Goal: Task Accomplishment & Management: Manage account settings

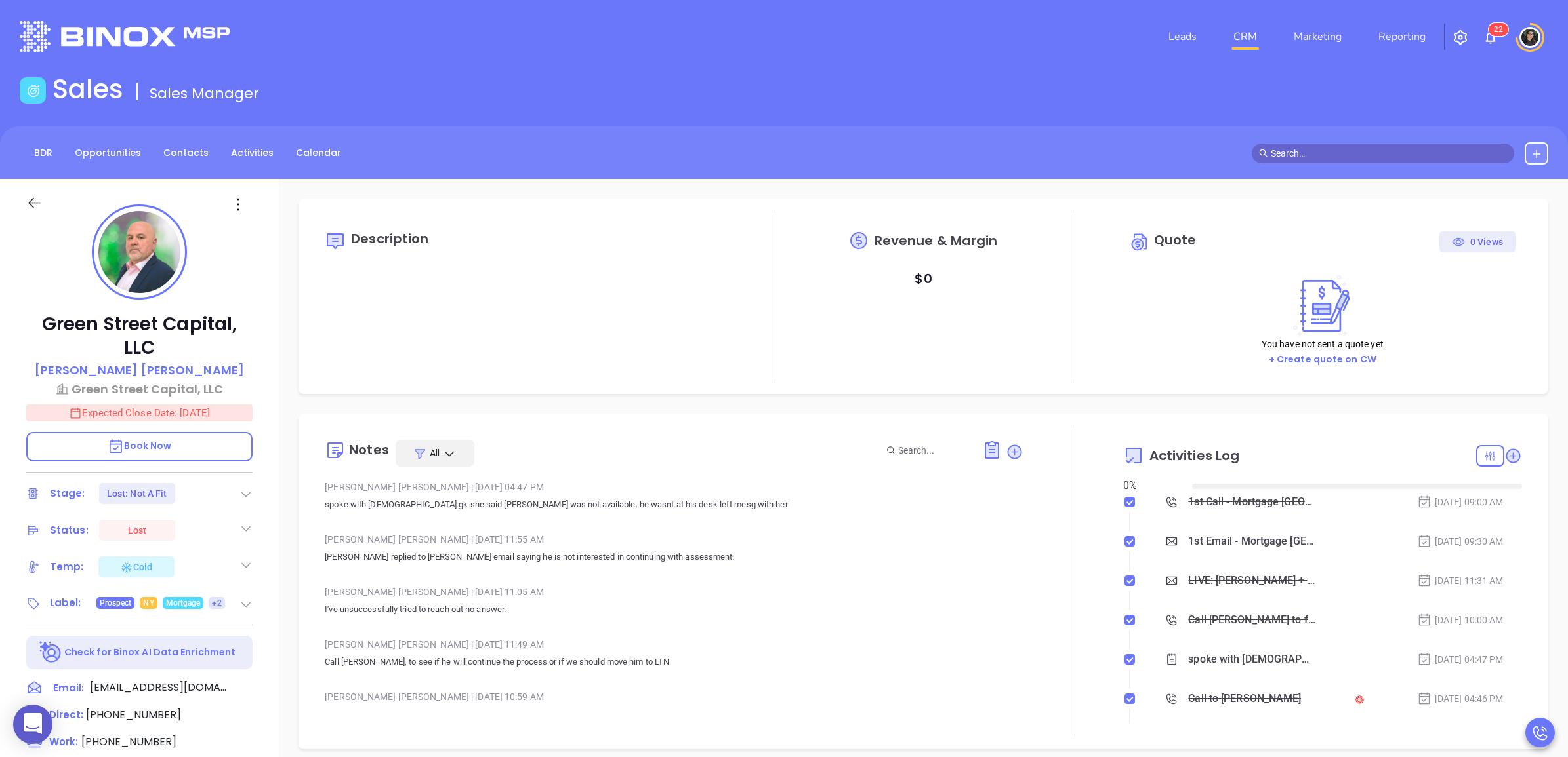
type input "[DATE]"
click at [1335, 149] on input "text" at bounding box center [1388, 153] width 236 height 14
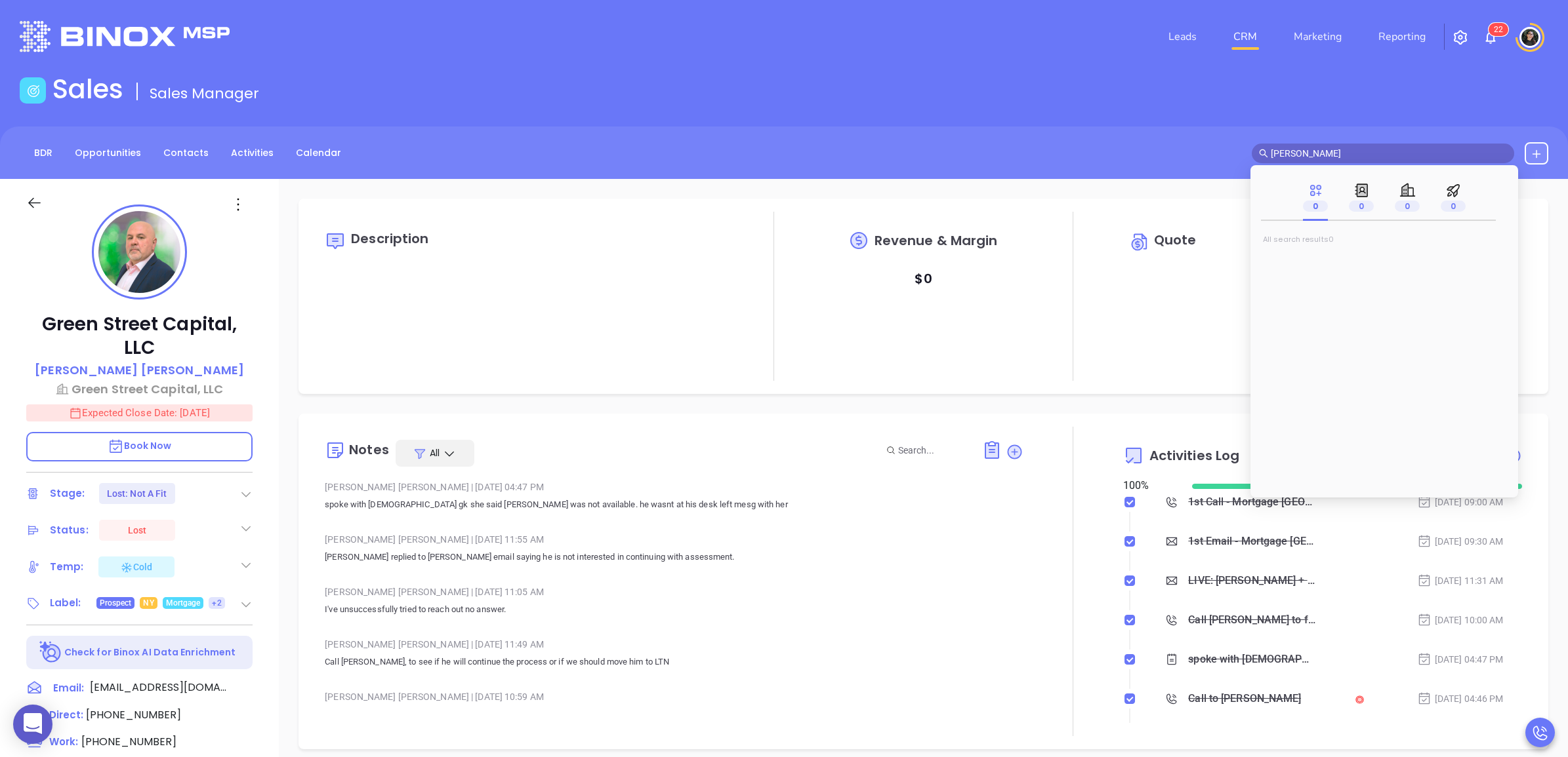
type input "george mena"
type input "[PERSON_NAME]"
type input "george menas"
click at [1358, 263] on span "ce" at bounding box center [1363, 261] width 12 height 13
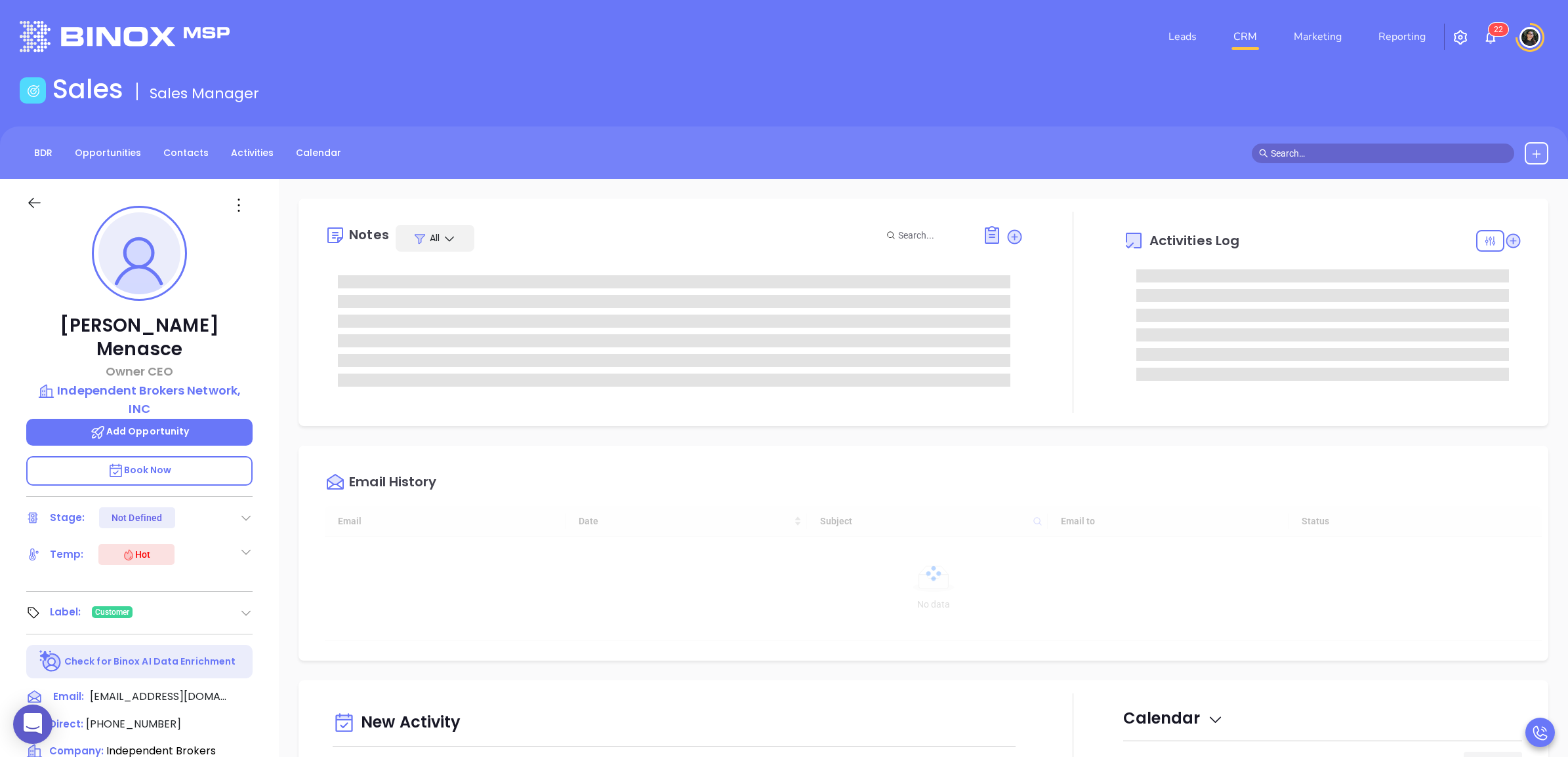
type input "[DATE]"
type input "[PERSON_NAME]"
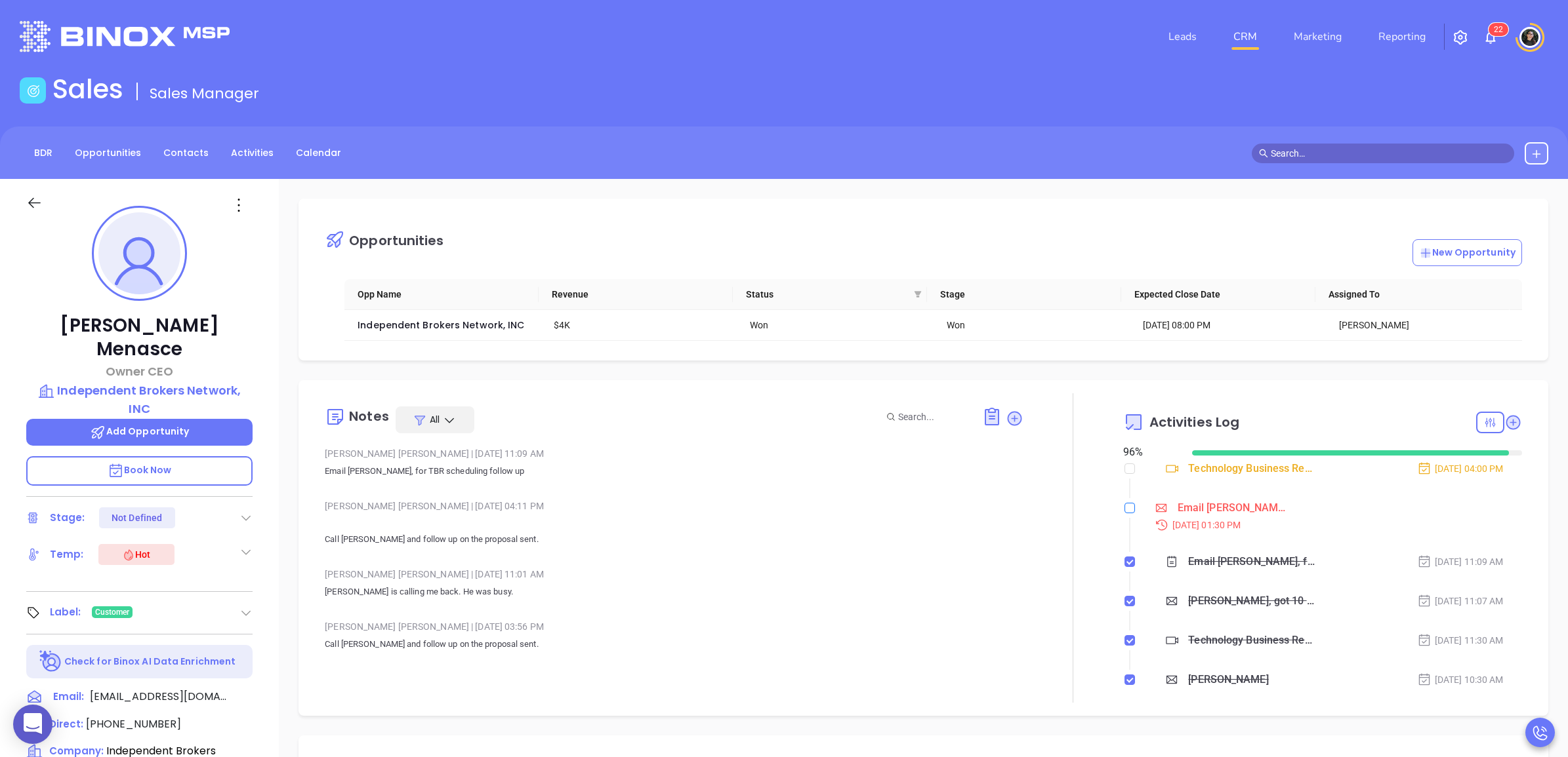
click at [1124, 505] on input "checkbox" at bounding box center [1129, 507] width 10 height 10
checkbox input "true"
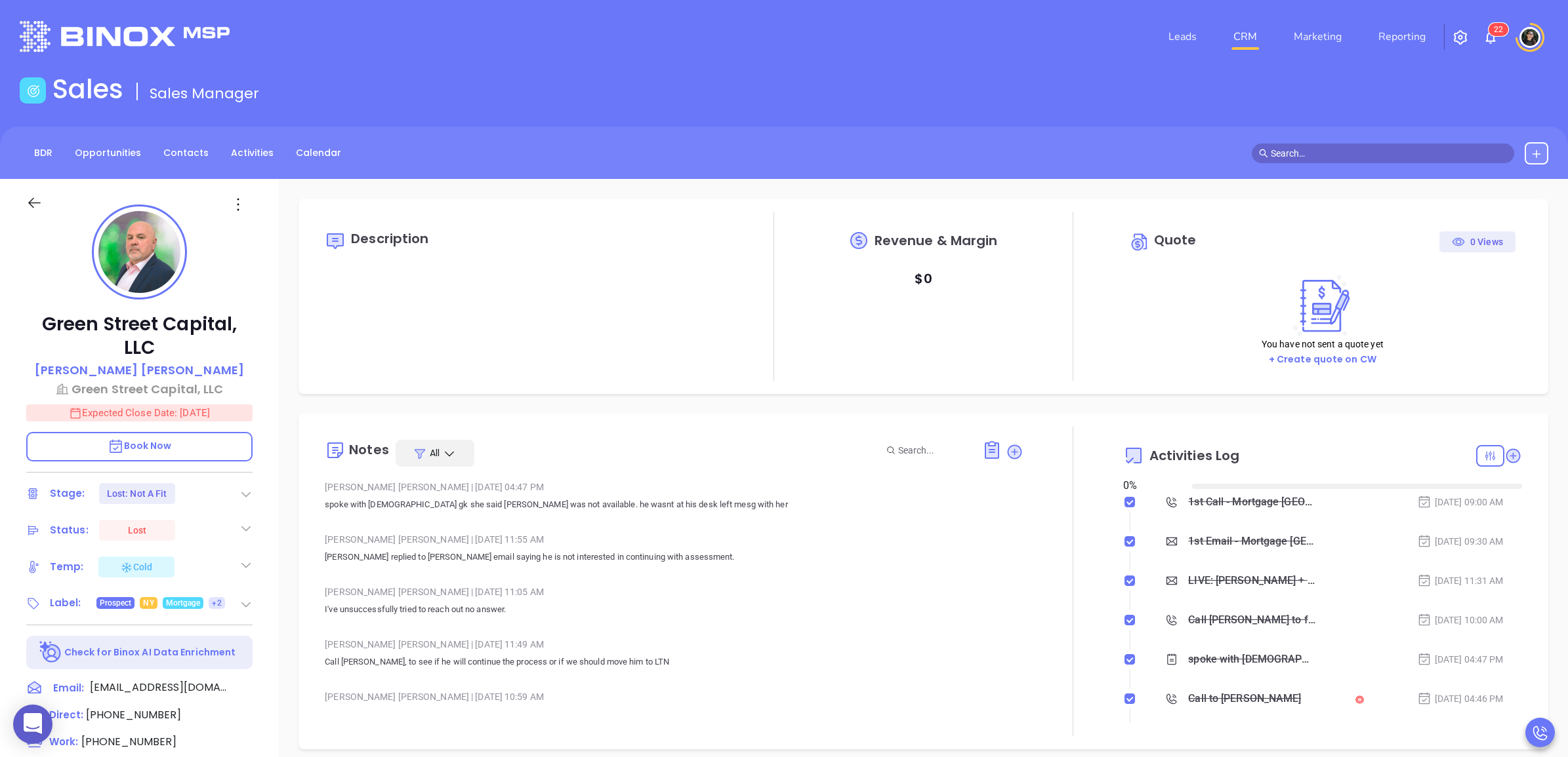
type input "[DATE]"
type input "[PERSON_NAME]"
click at [1250, 36] on link "CRM" at bounding box center [1245, 37] width 34 height 27
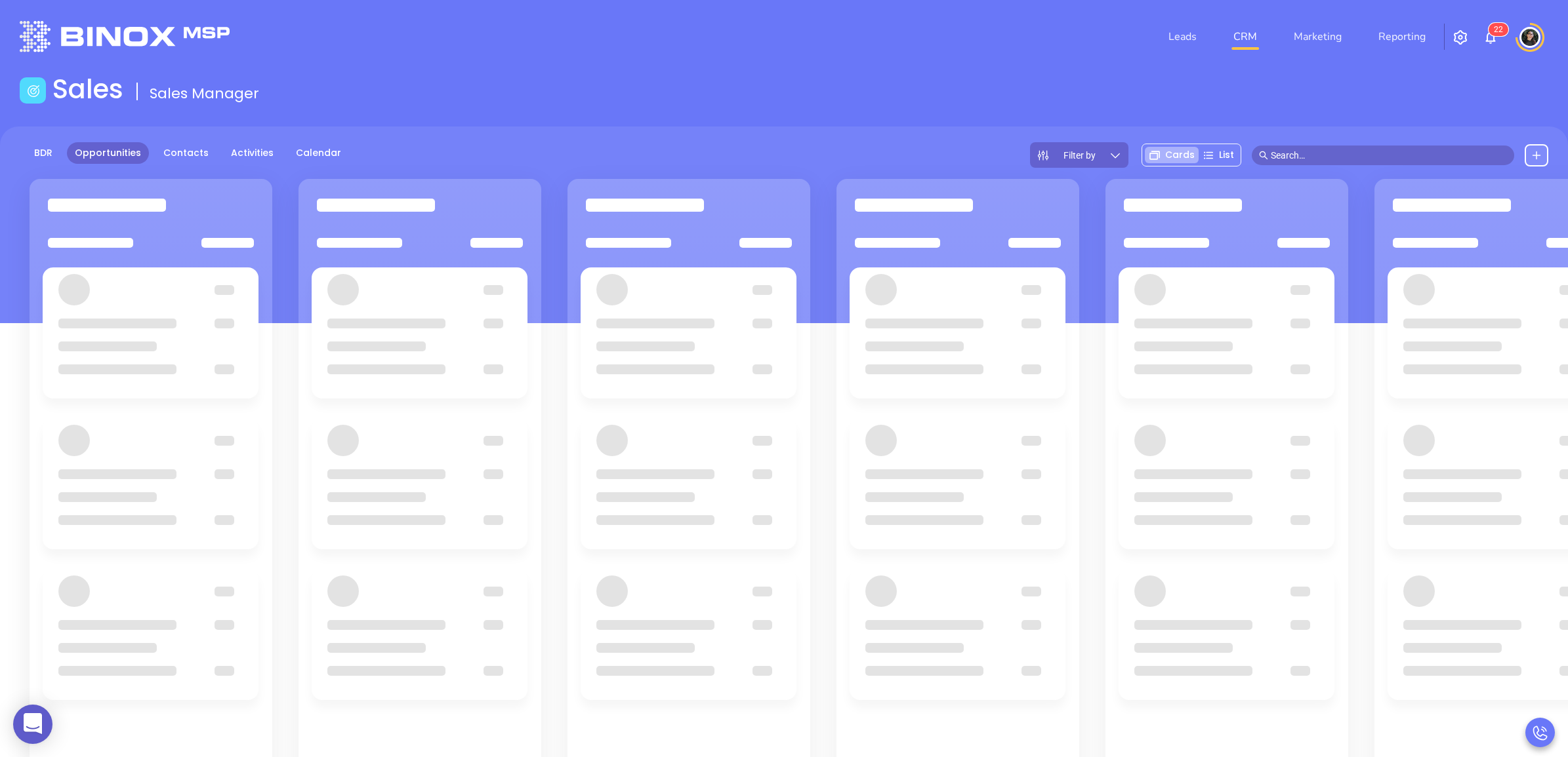
click at [1312, 149] on input "text" at bounding box center [1388, 155] width 236 height 14
paste input "TGreenfield@1752.com"
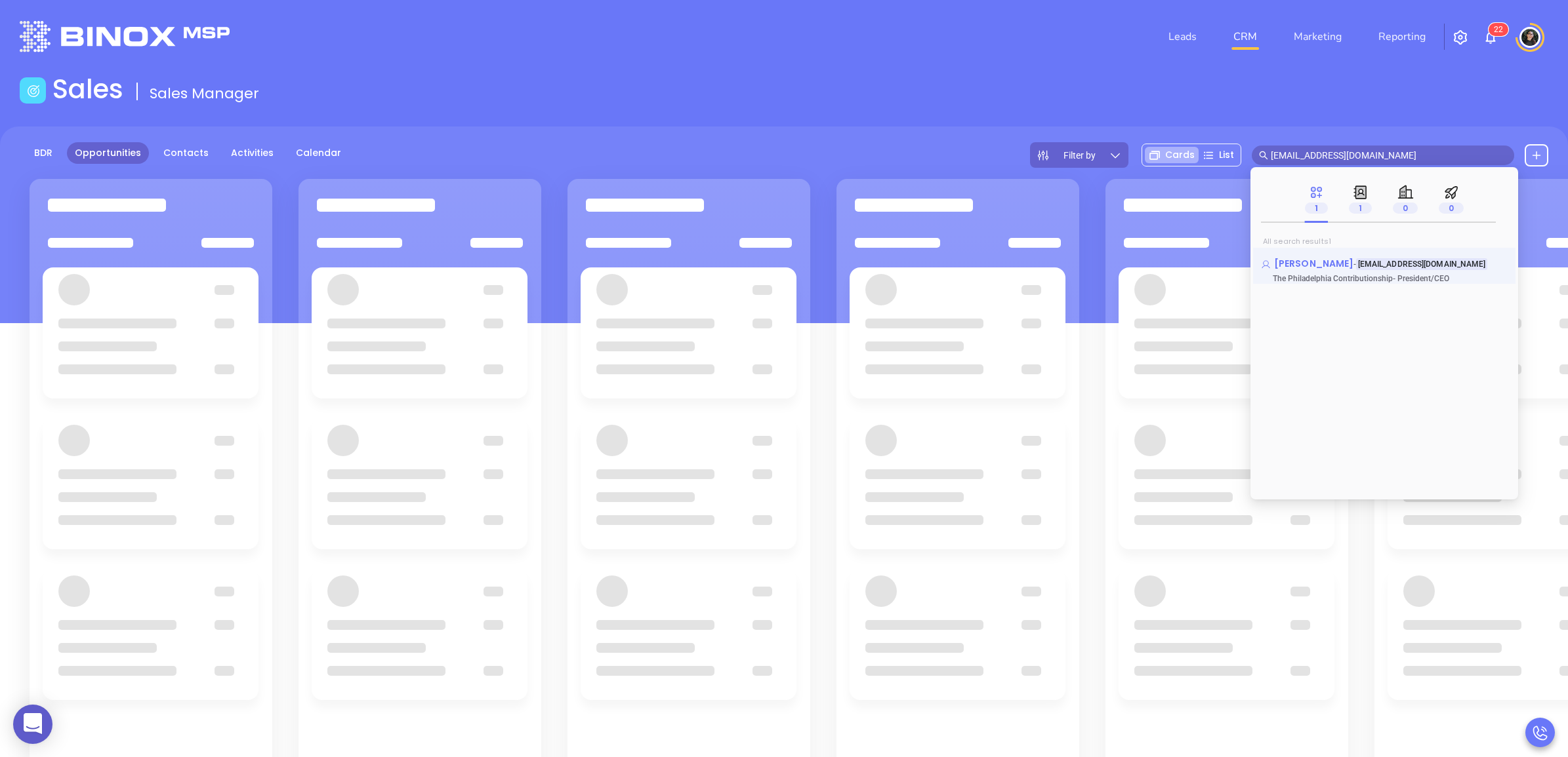
type input "TGreenfield@1752.com"
click at [1310, 269] on span "Tom Greenfield" at bounding box center [1313, 263] width 80 height 13
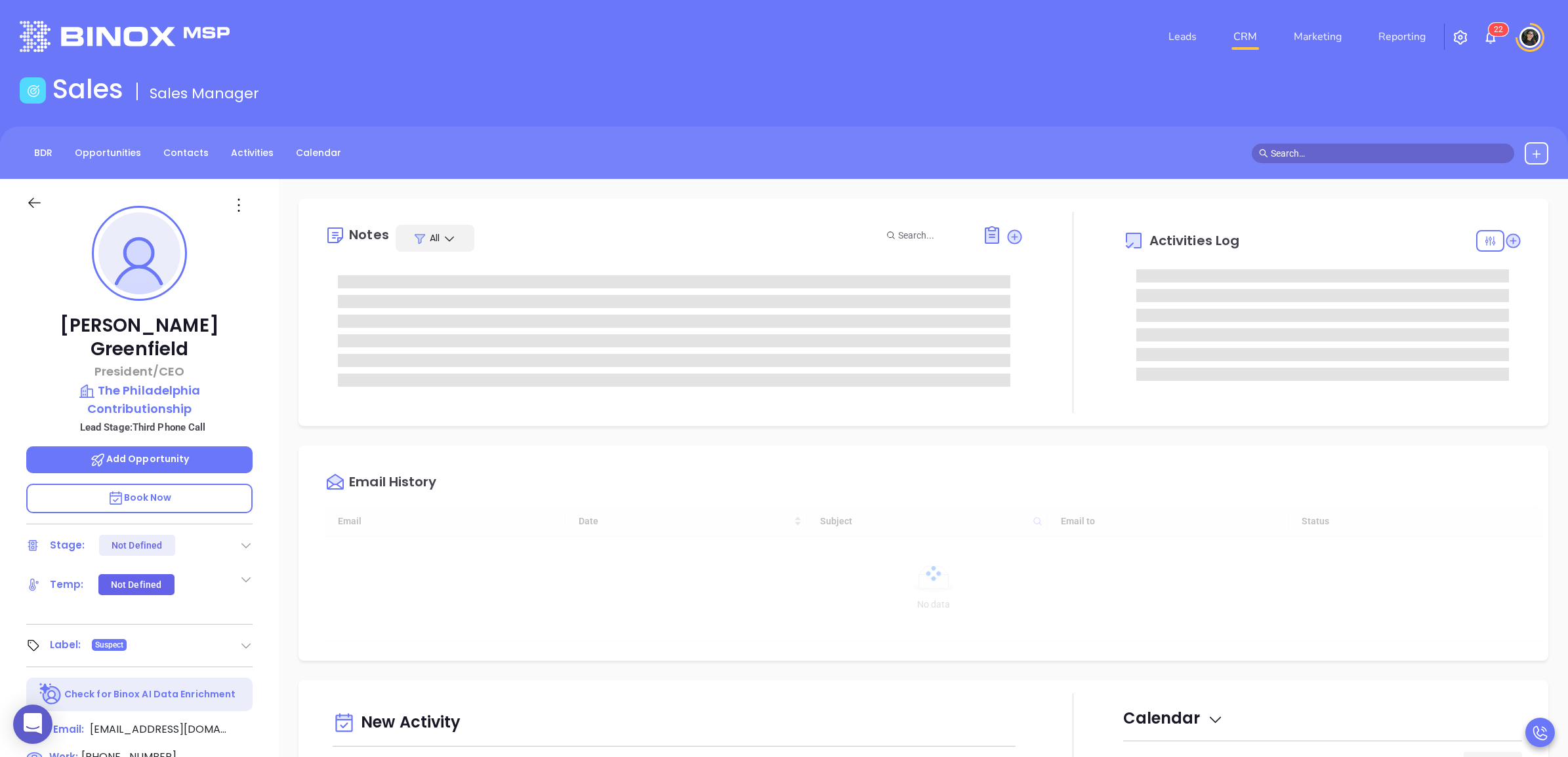
type input "[DATE]"
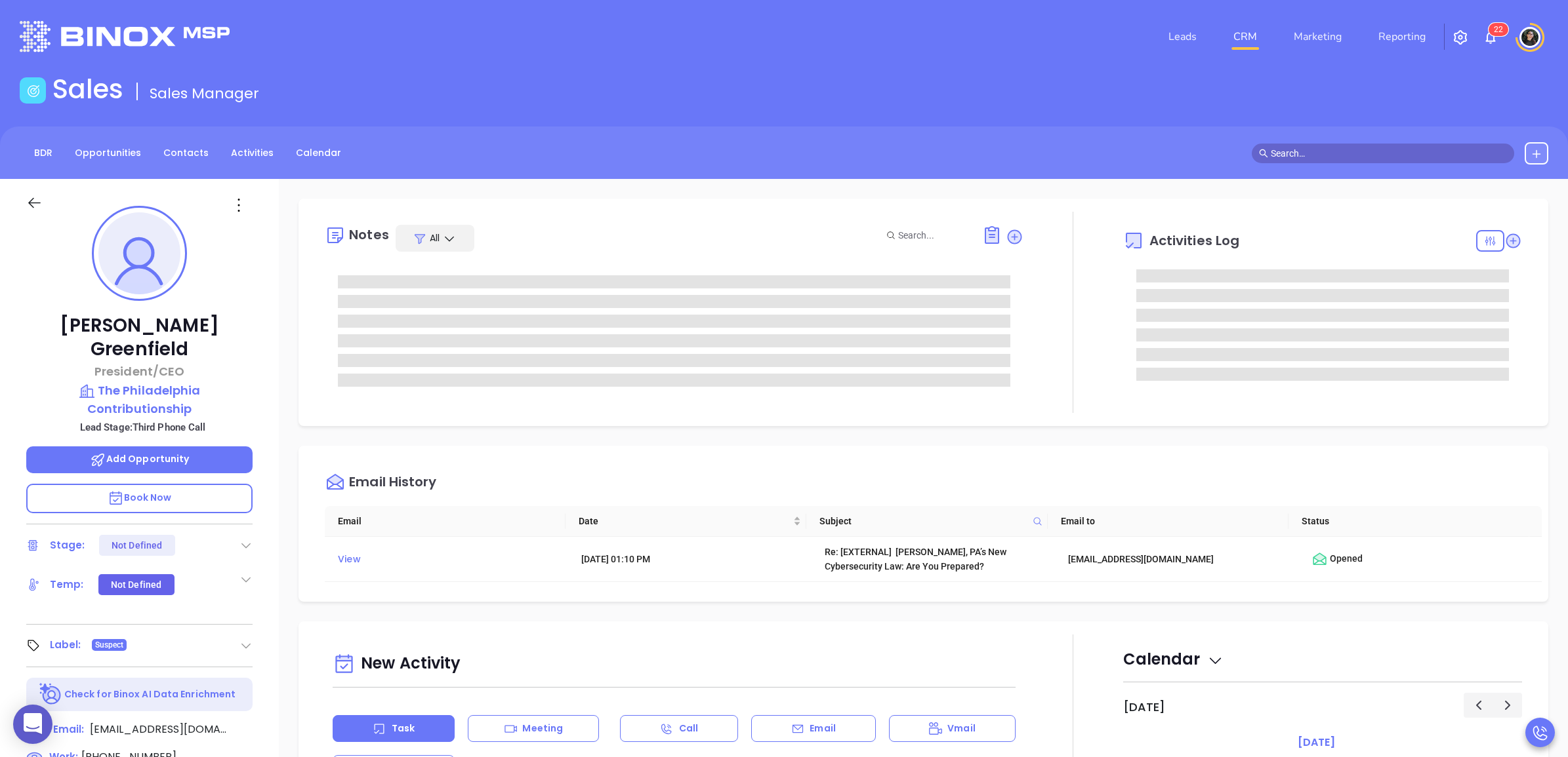
type input "[PERSON_NAME]"
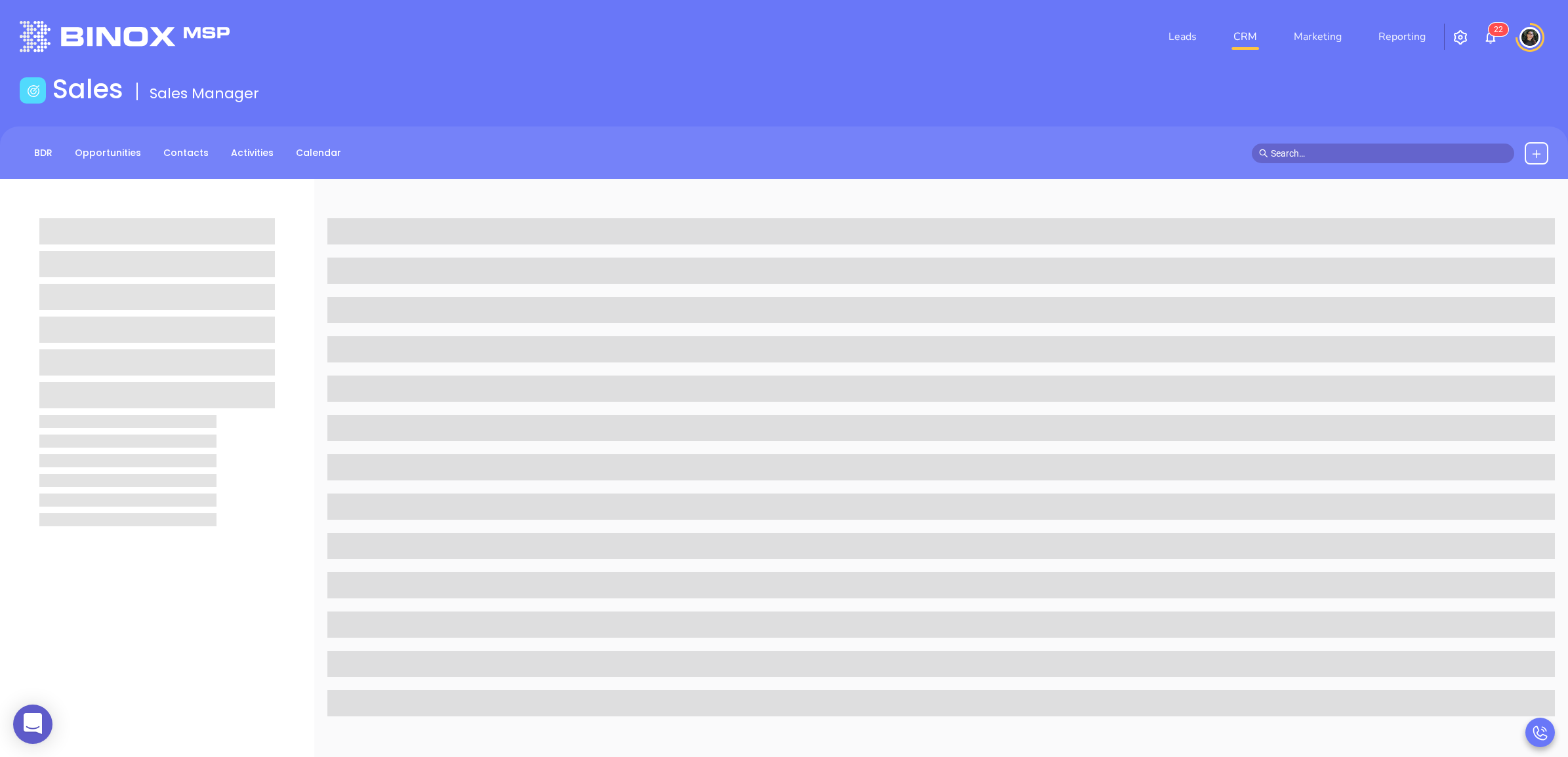
drag, startPoint x: 1394, startPoint y: 152, endPoint x: 1395, endPoint y: 143, distance: 9.1
click at [1394, 152] on input "text" at bounding box center [1388, 153] width 236 height 14
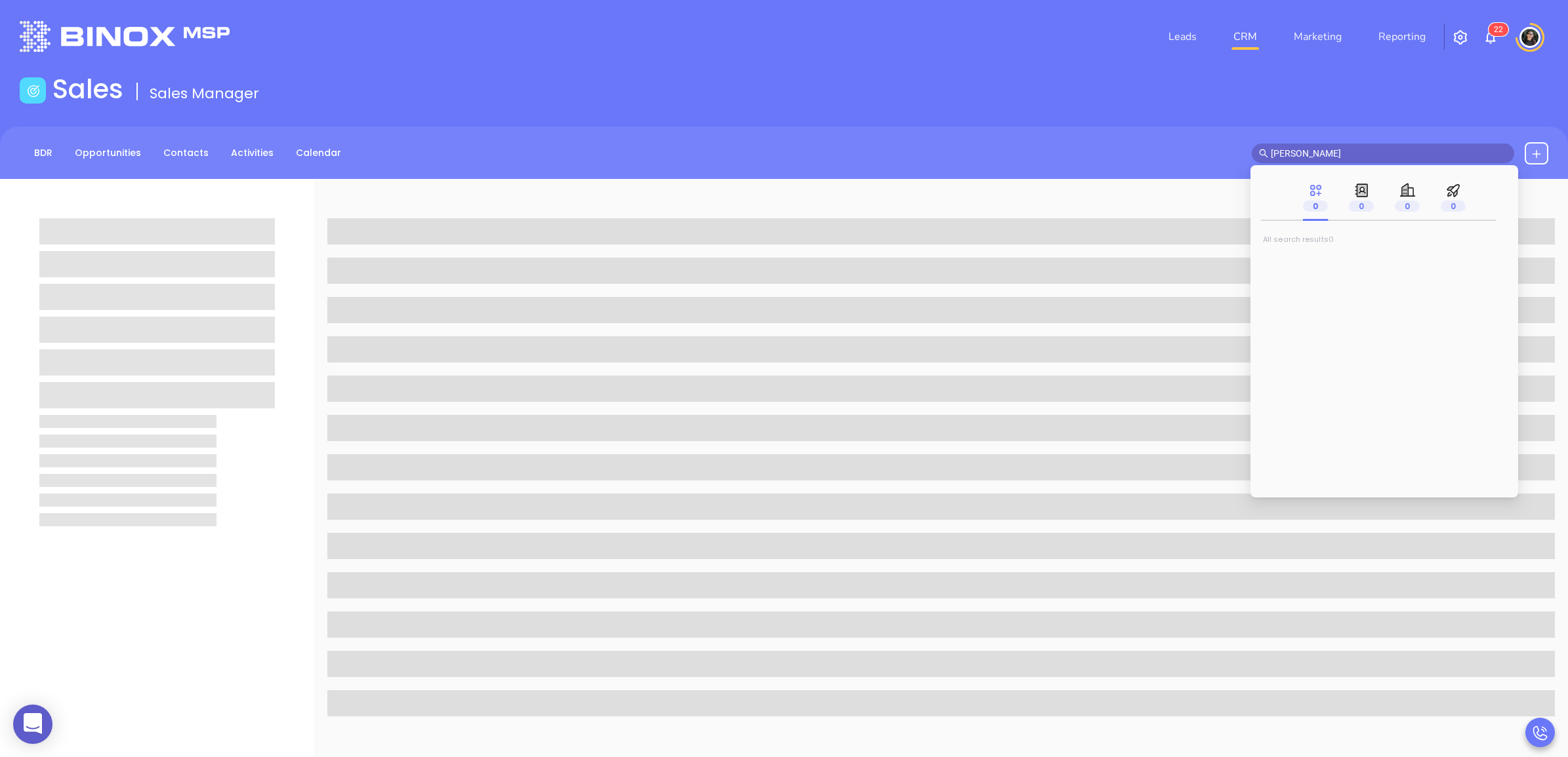
type input "[PERSON_NAME]"
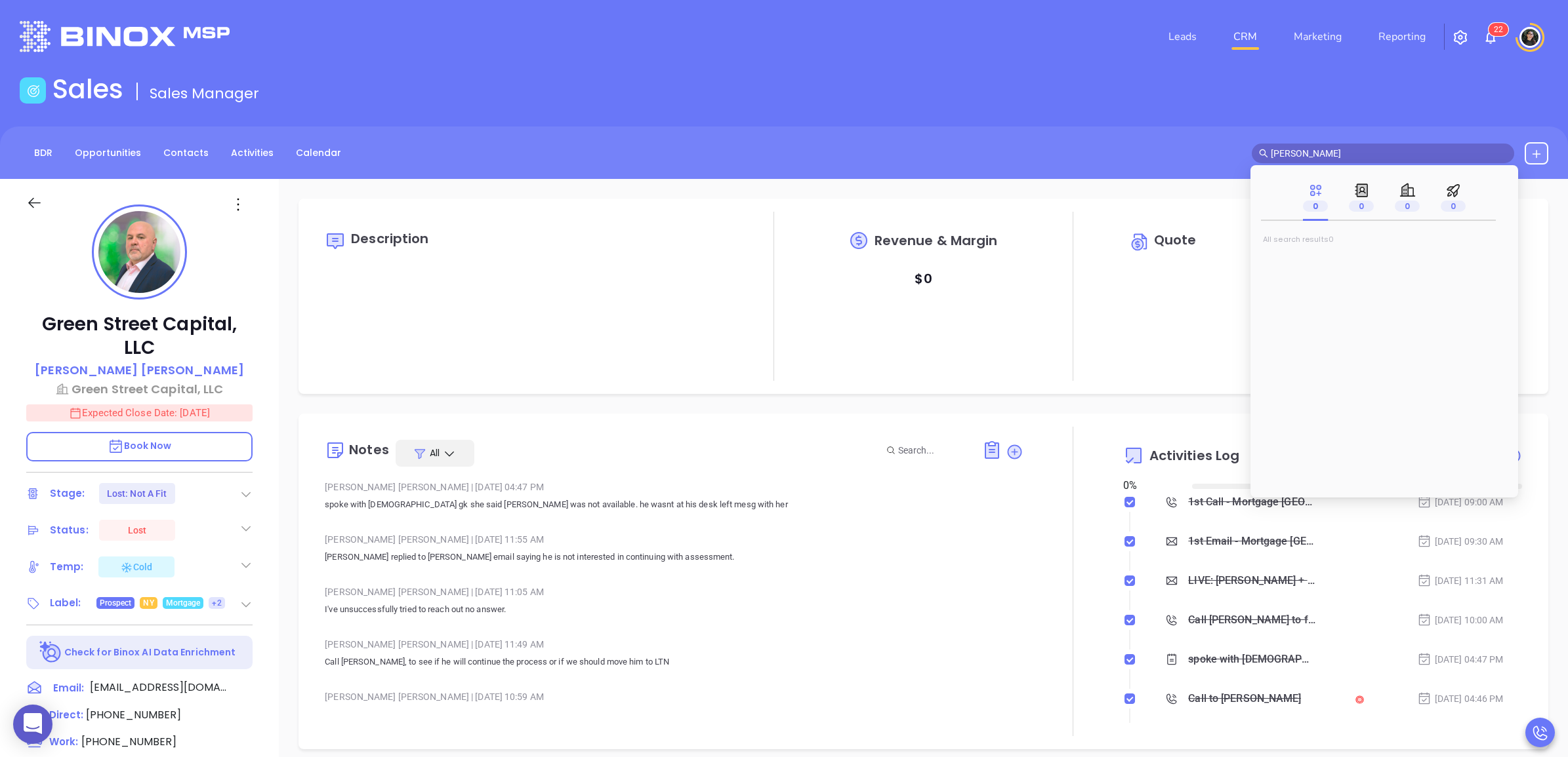
type input "[DATE]"
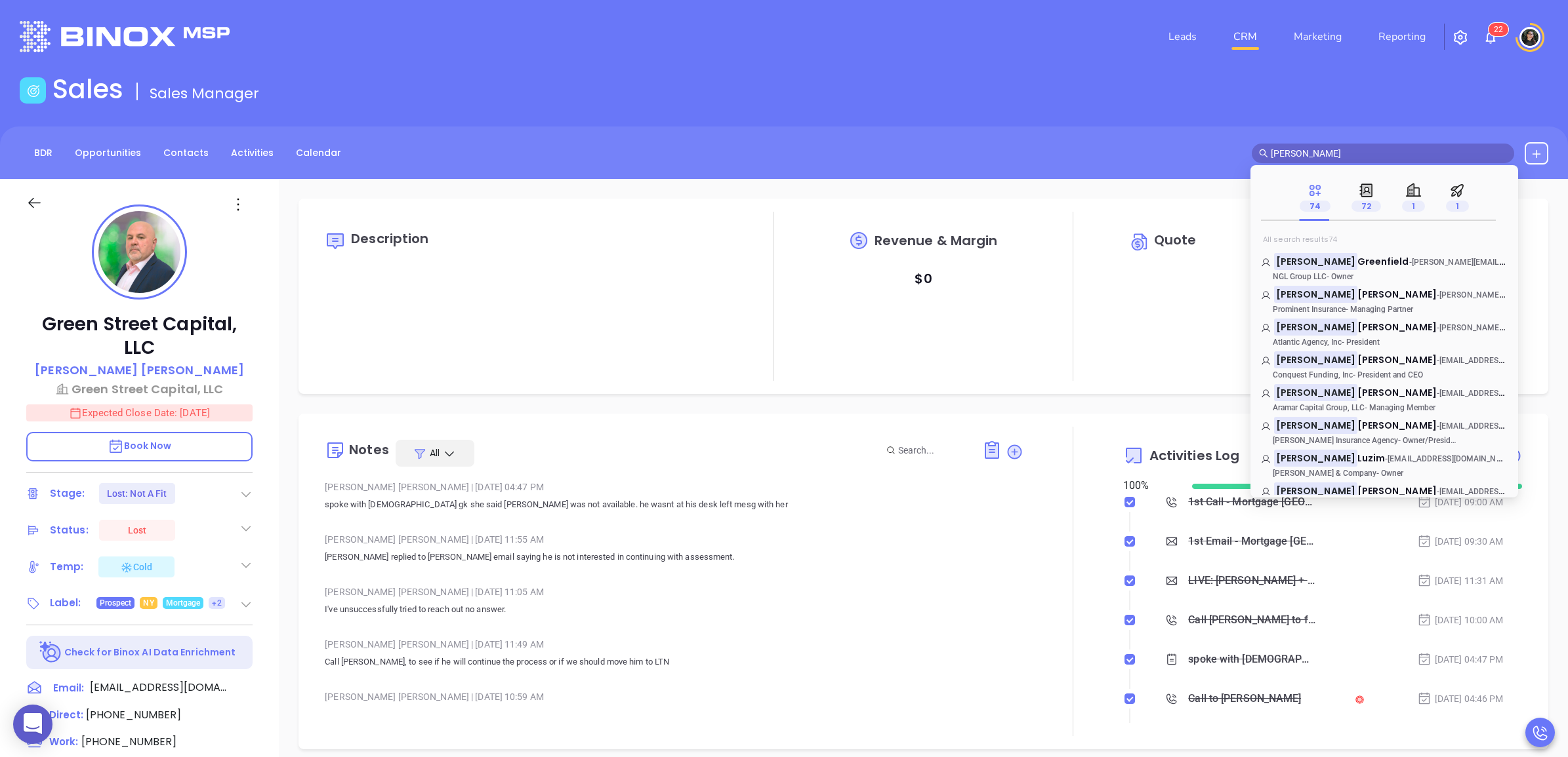
type input "jeffrey sc"
type input "[PERSON_NAME]"
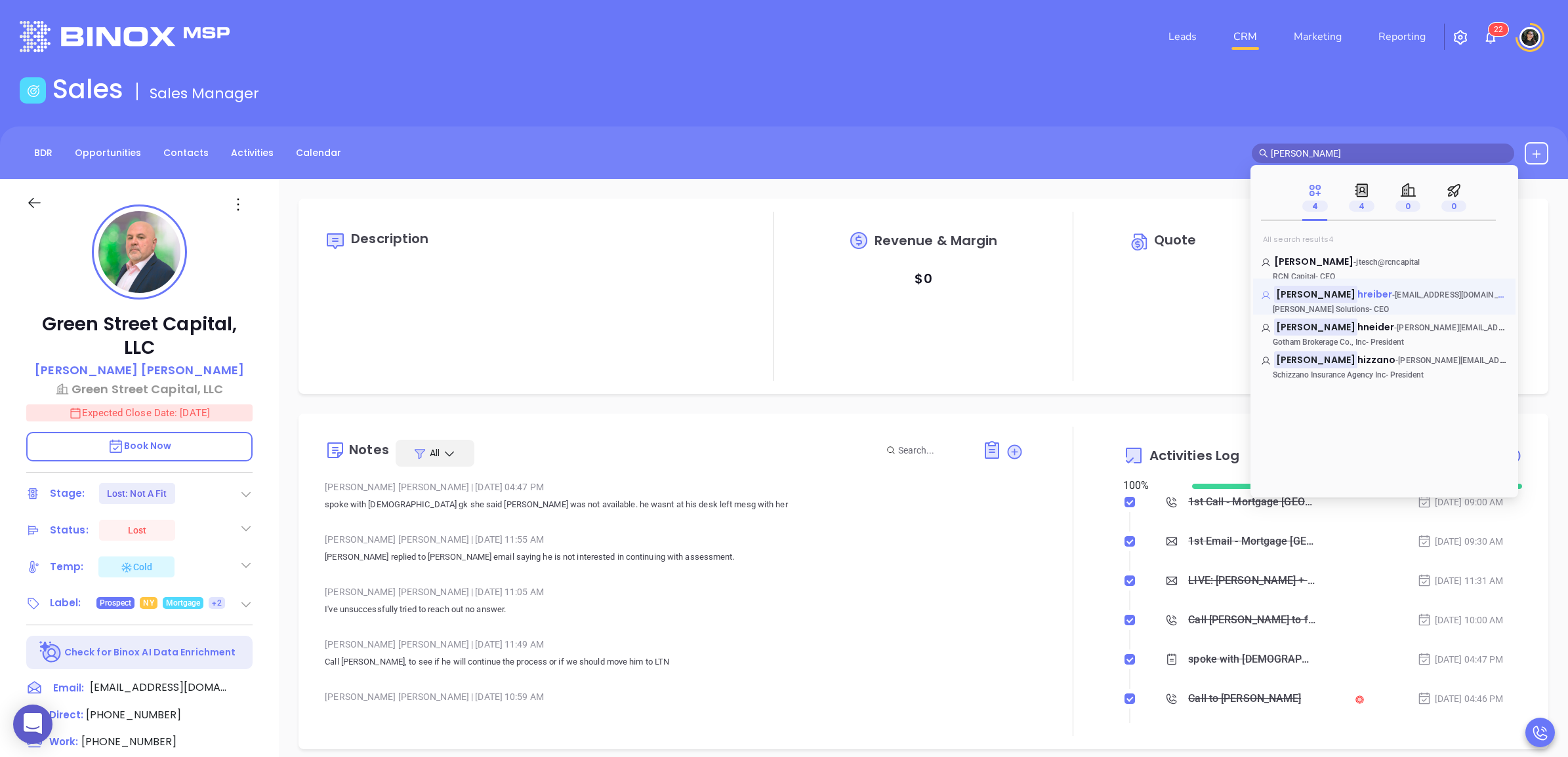
type input "jeffrey sc"
click at [1358, 301] on span "hreiber" at bounding box center [1375, 294] width 35 height 13
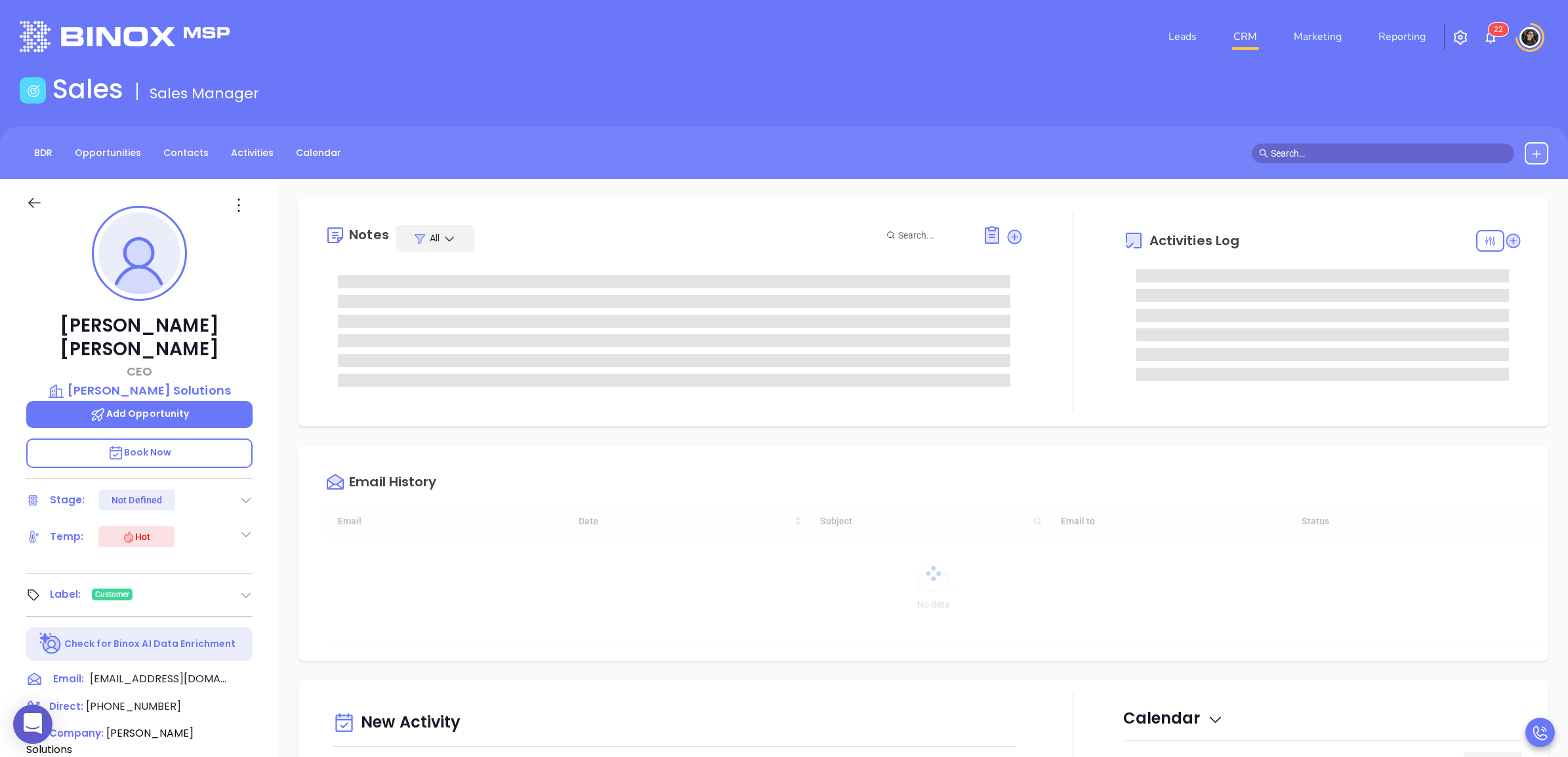
type input "[DATE]"
type input "[PERSON_NAME]"
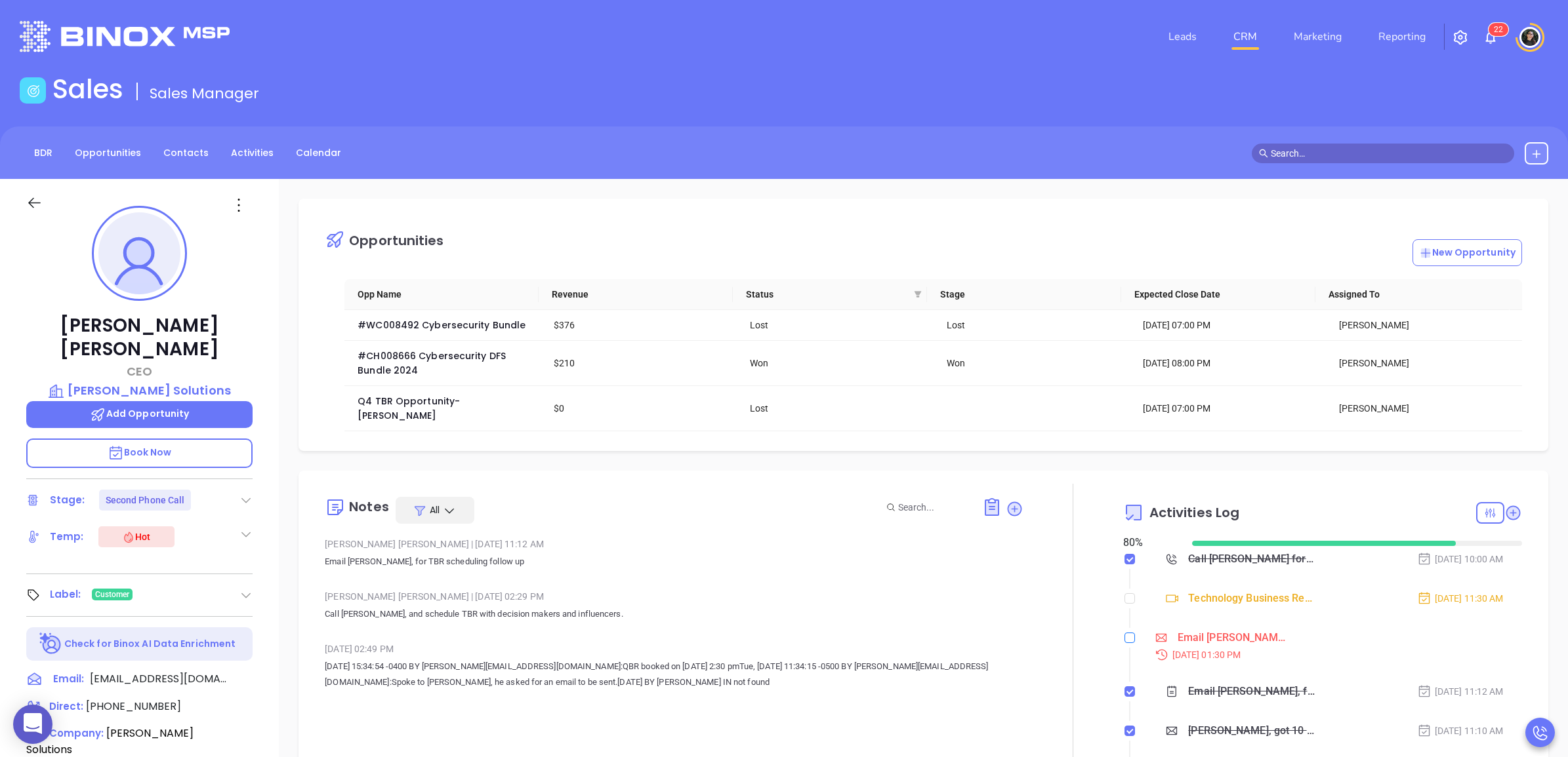
click at [1124, 633] on input "checkbox" at bounding box center [1129, 637] width 10 height 10
checkbox input "true"
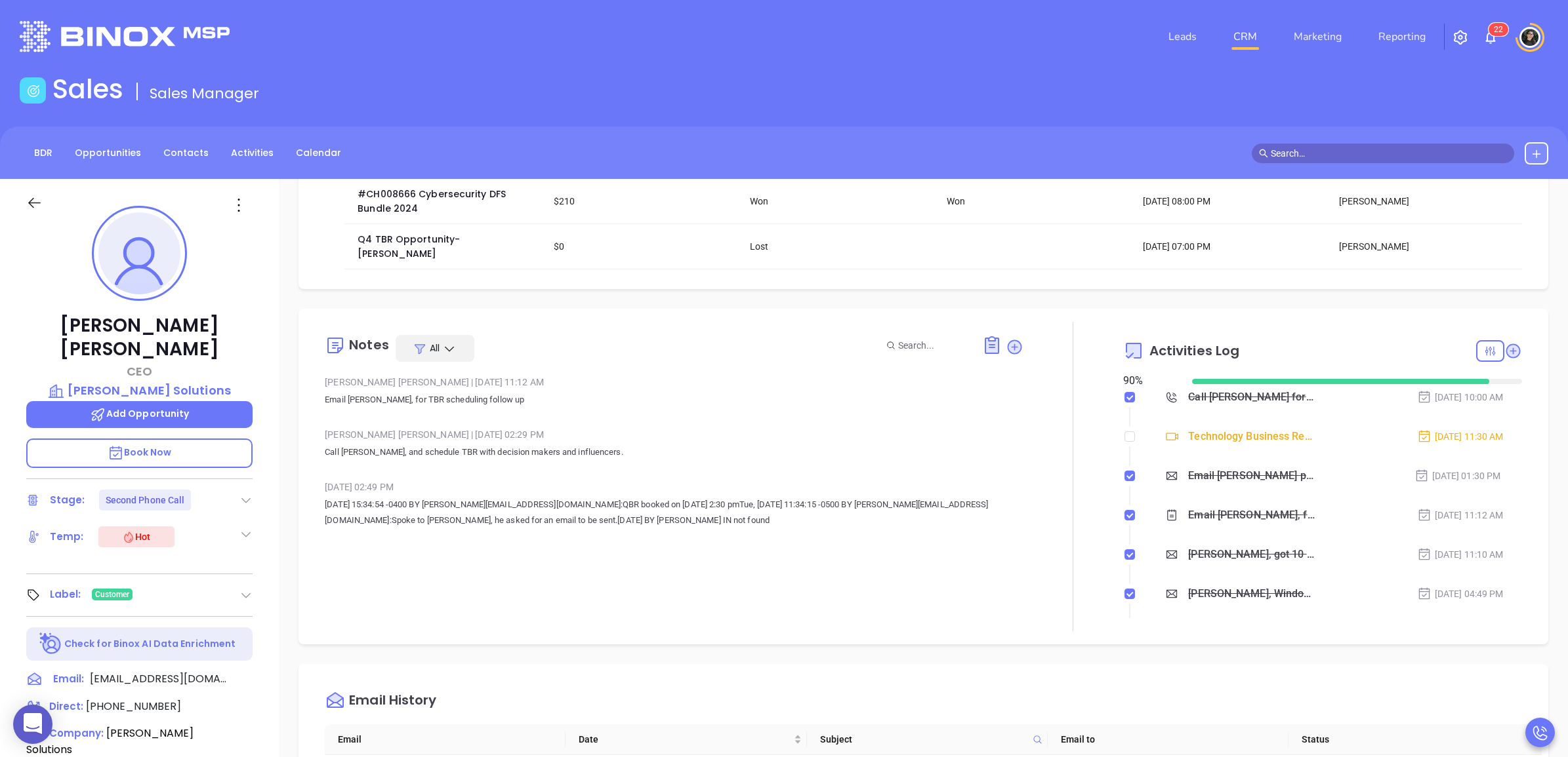
scroll to position [164, 0]
click at [1222, 386] on div "Call Jeffrey for TBR - Jeffrey Schreiber" at bounding box center [1252, 395] width 127 height 20
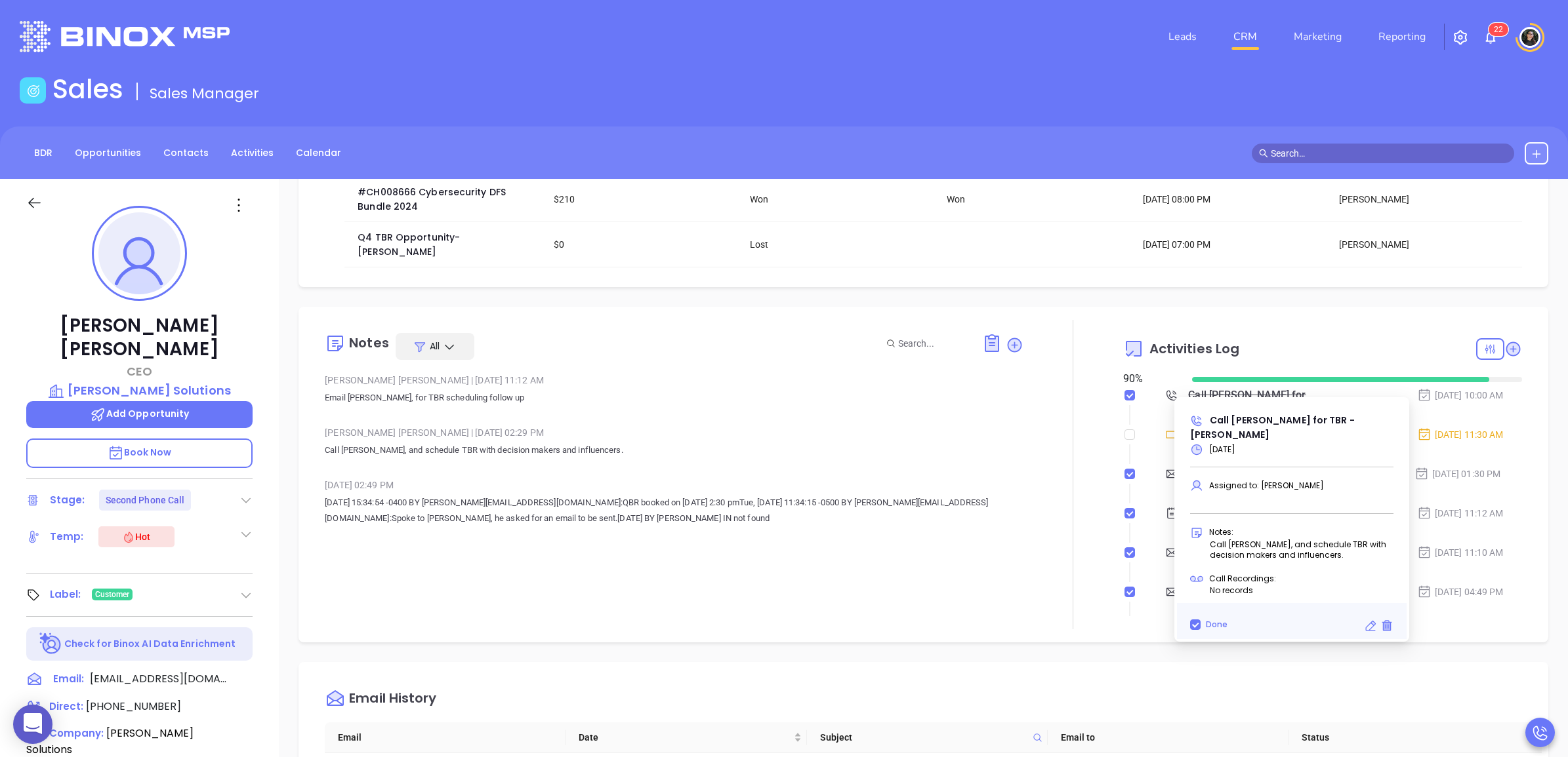
click at [1386, 622] on icon at bounding box center [1386, 626] width 7 height 9
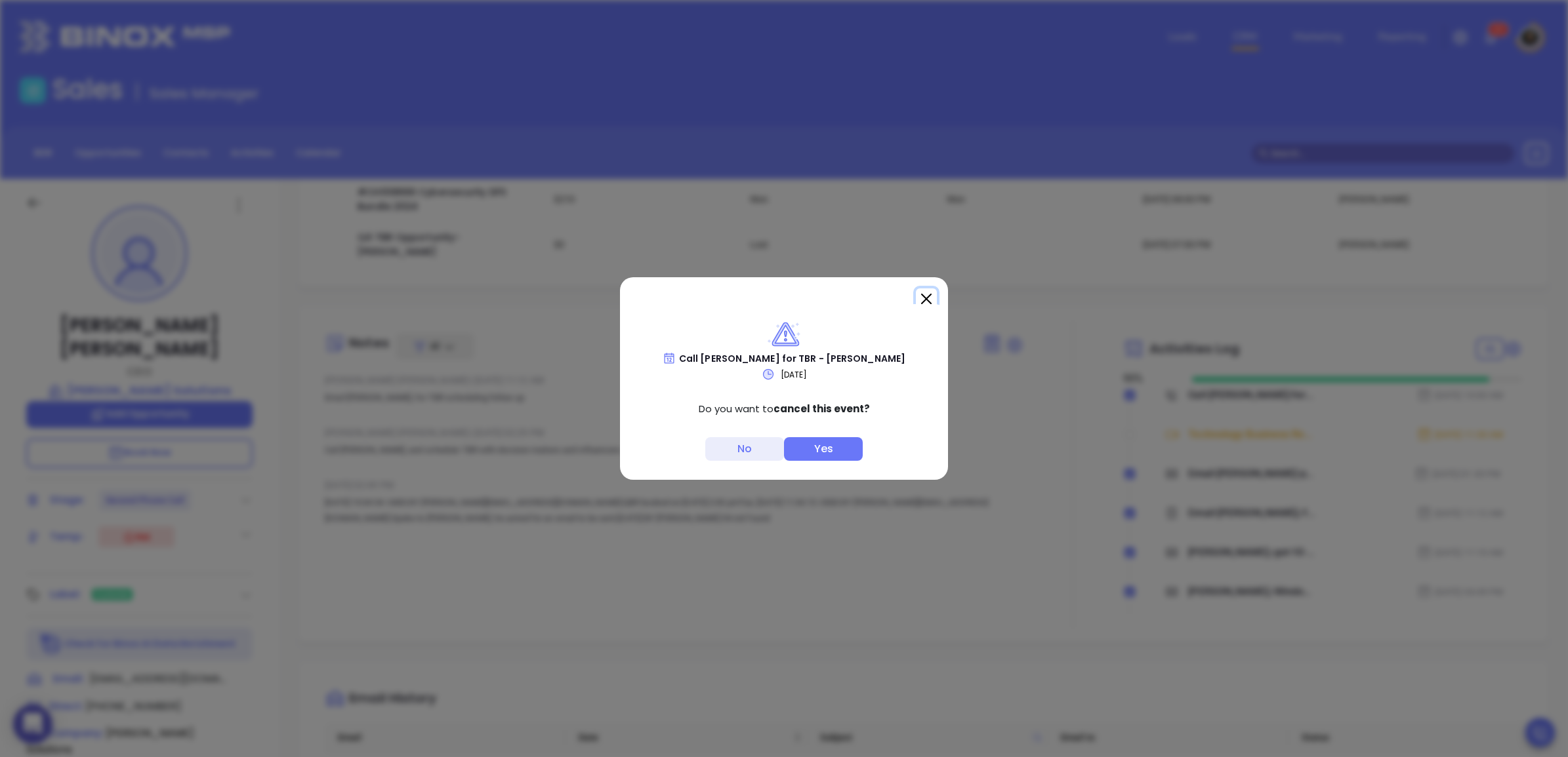
click at [922, 292] on button "Close" at bounding box center [926, 299] width 21 height 21
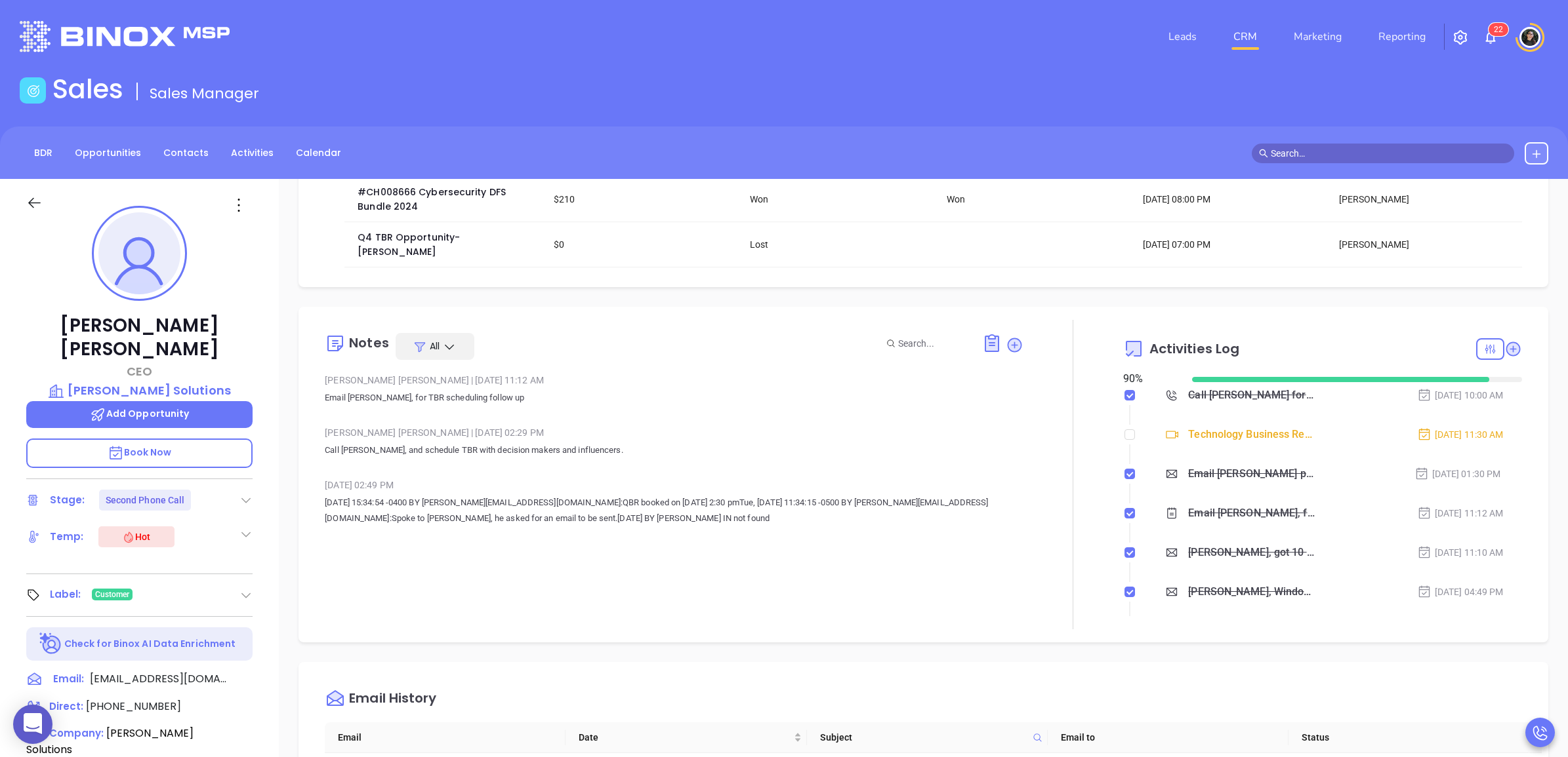
click at [1074, 320] on div at bounding box center [1073, 474] width 100 height 309
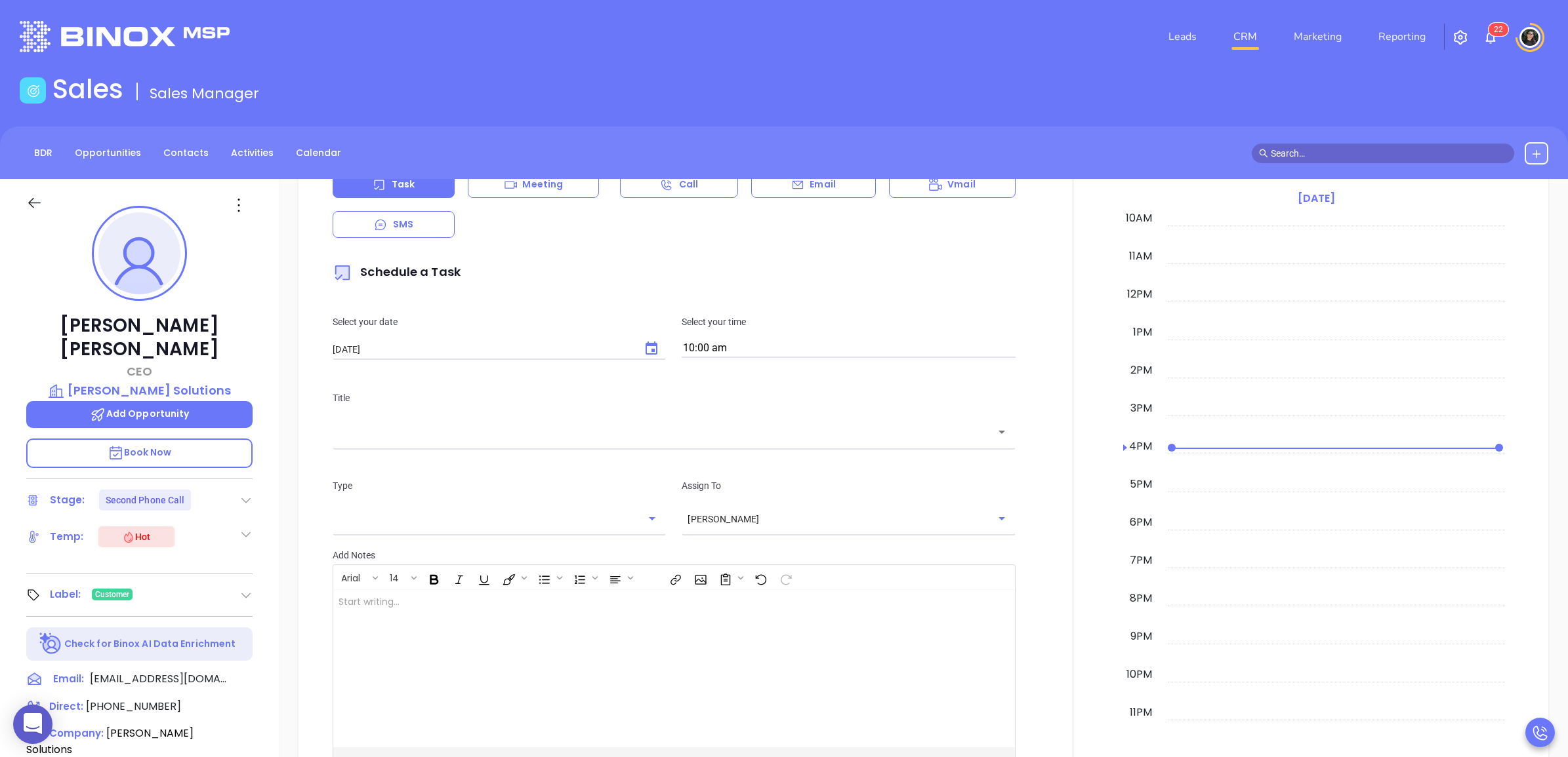
scroll to position [820, 0]
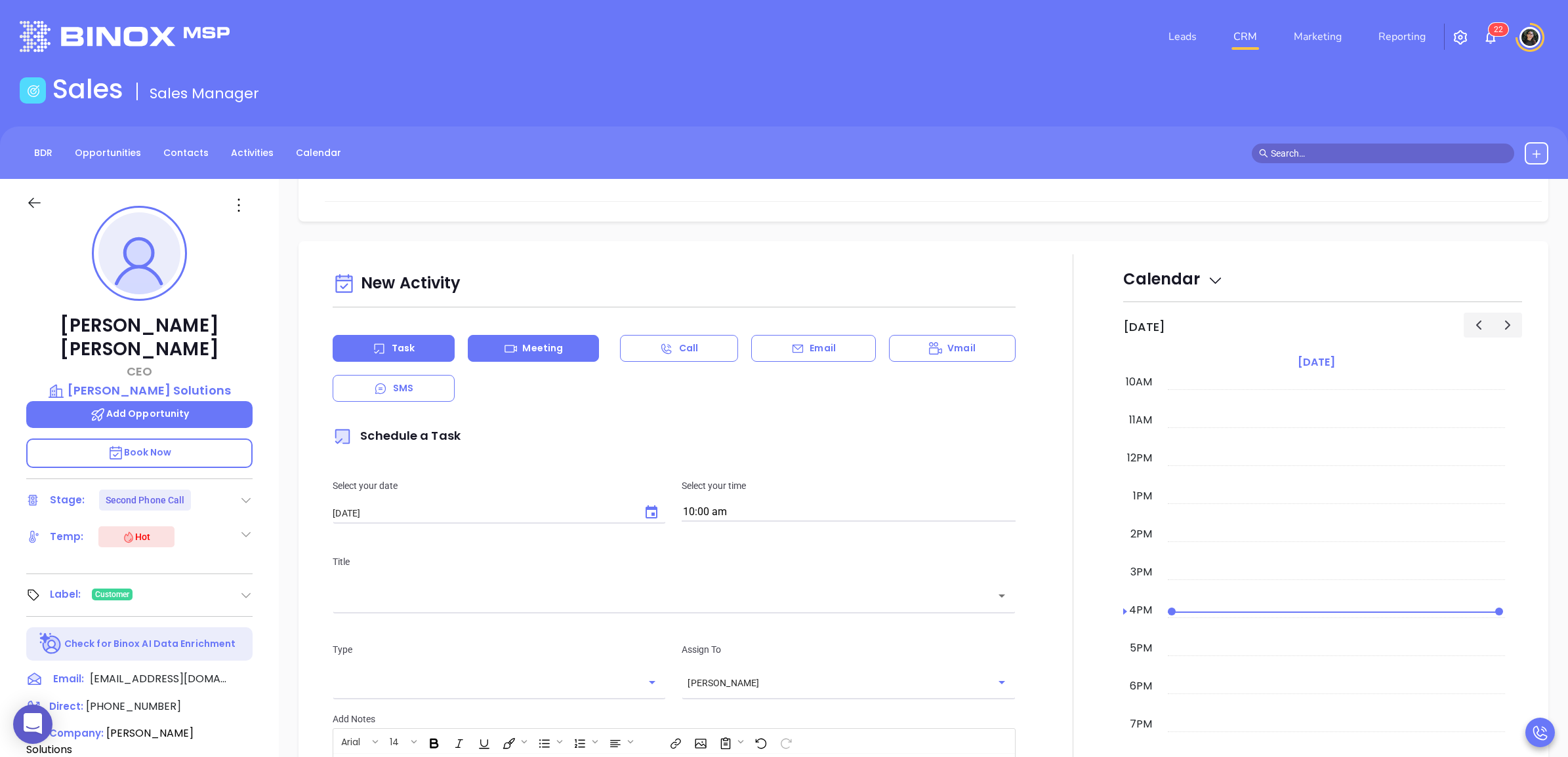
click at [559, 341] on p "Meeting" at bounding box center [542, 348] width 41 height 14
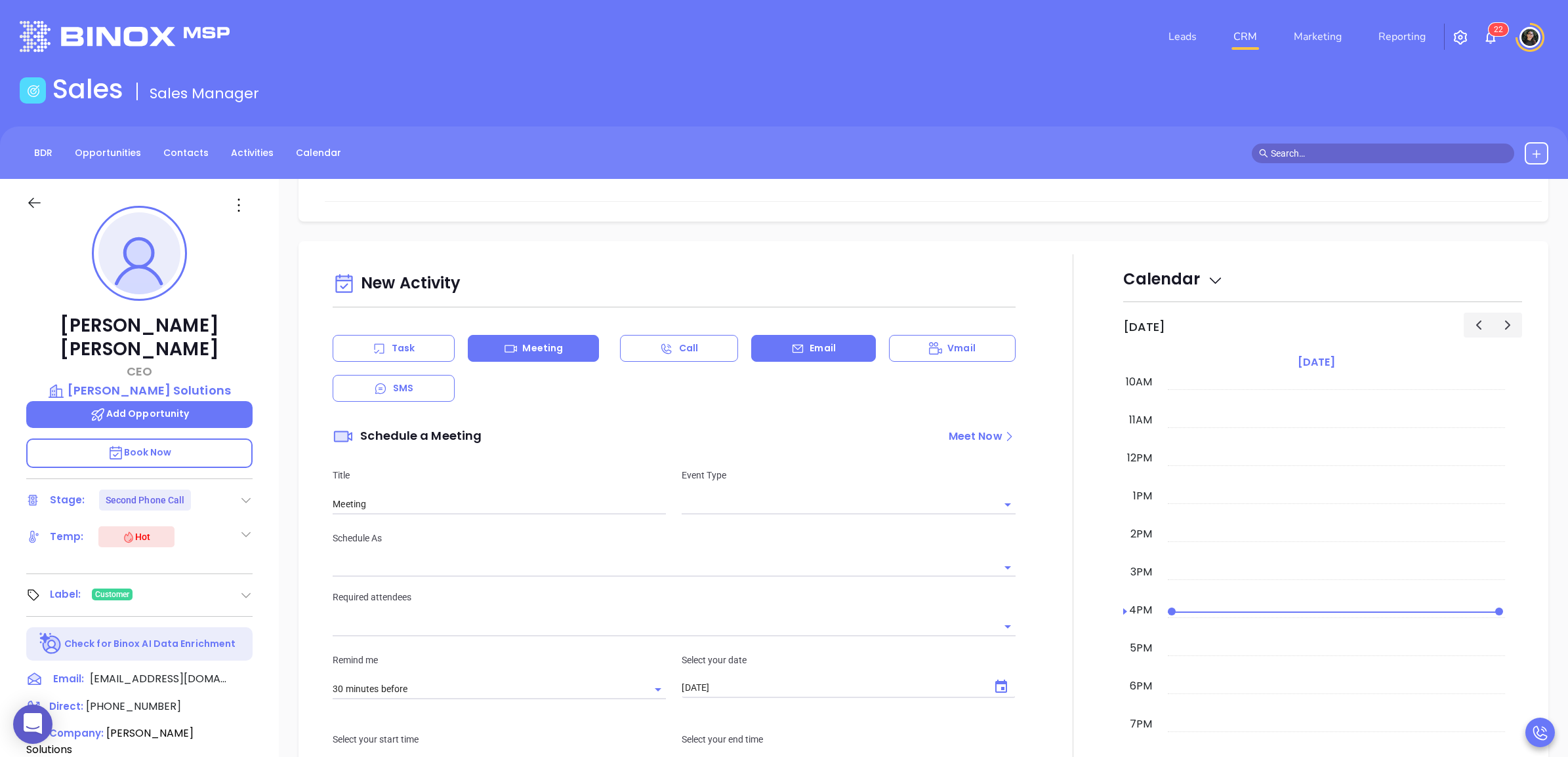
click at [808, 335] on div "Email" at bounding box center [813, 349] width 125 height 27
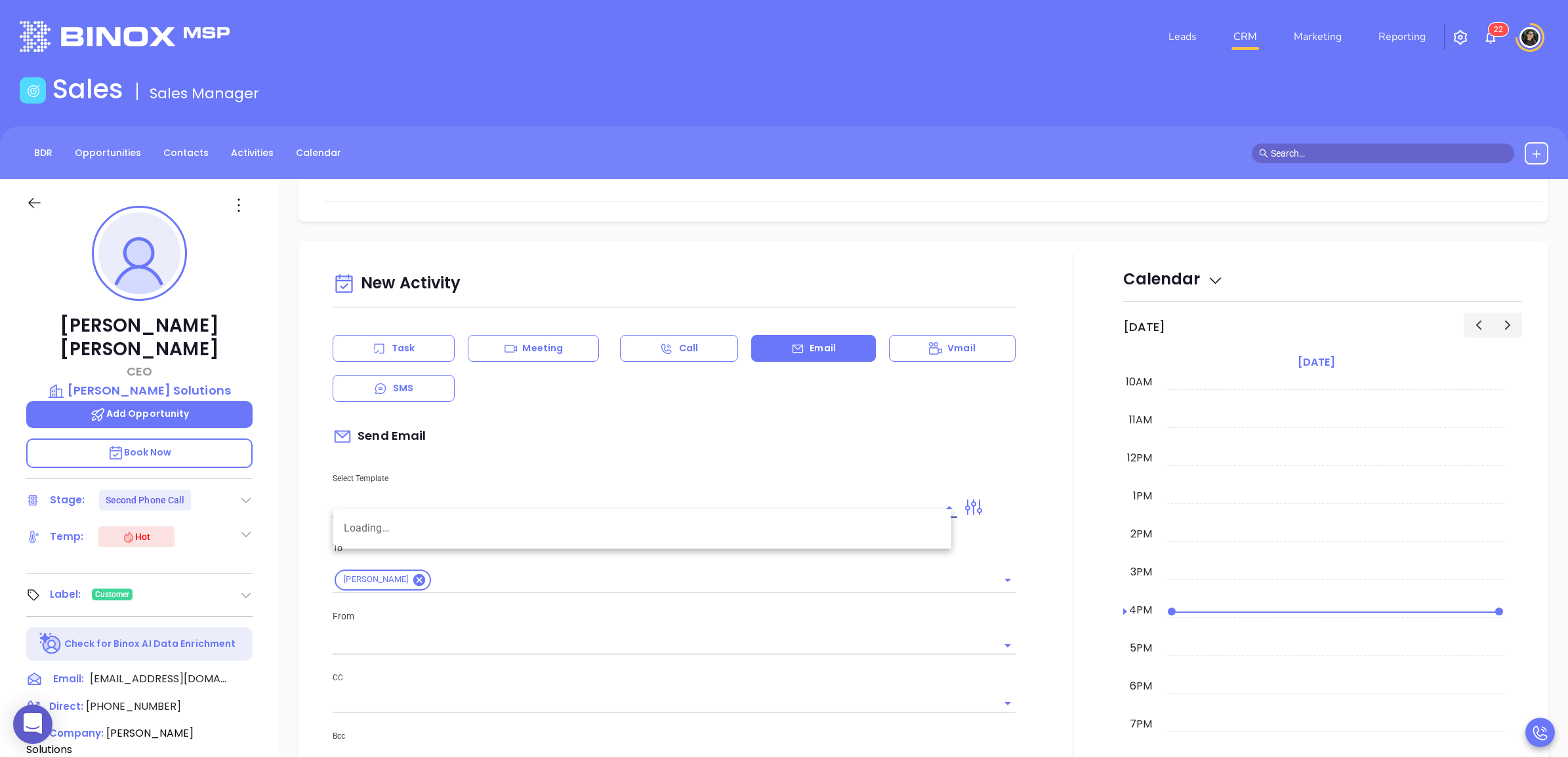
click at [645, 502] on input "text" at bounding box center [635, 508] width 605 height 19
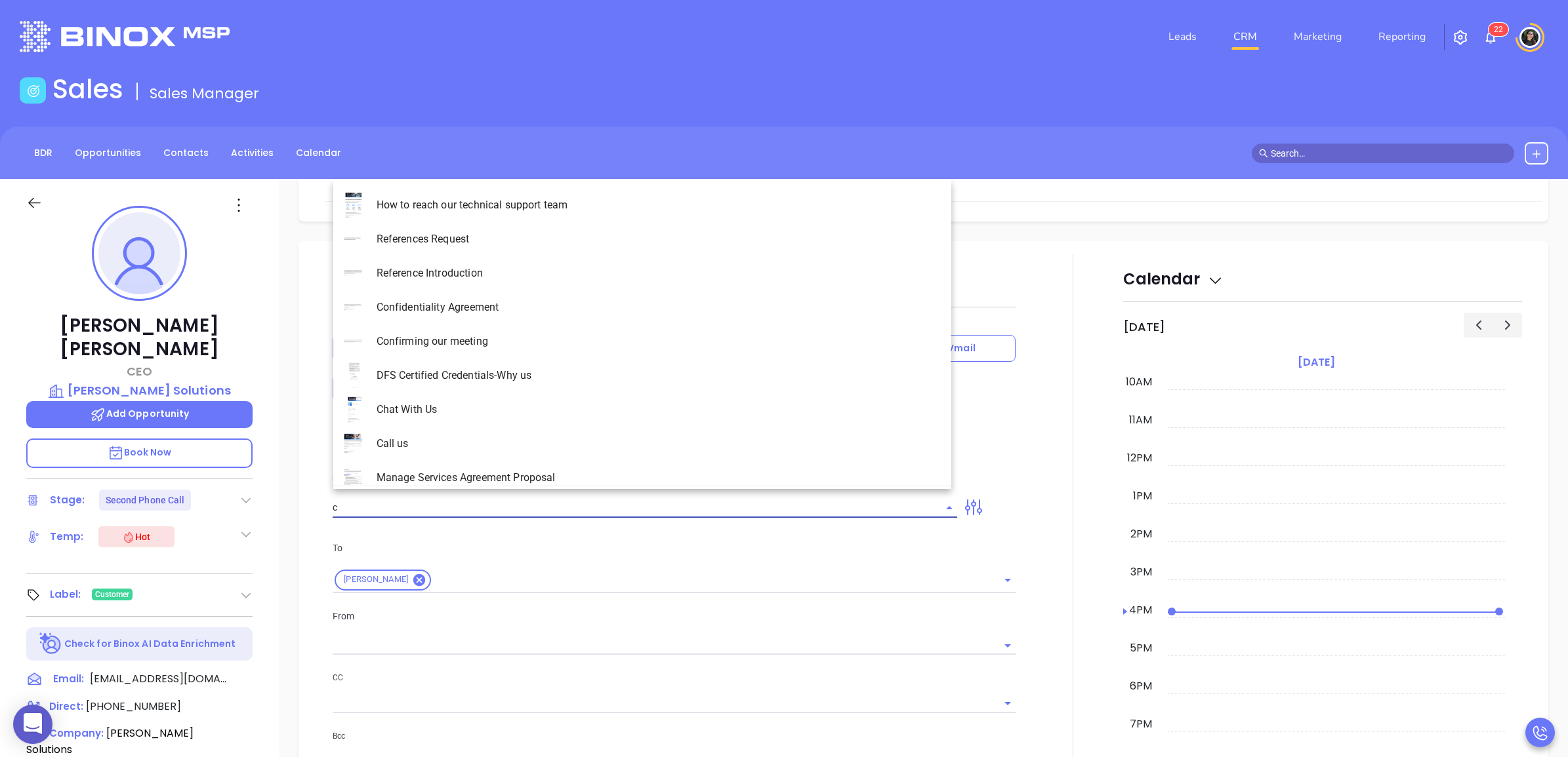
type input "co"
type input "[PERSON_NAME]"
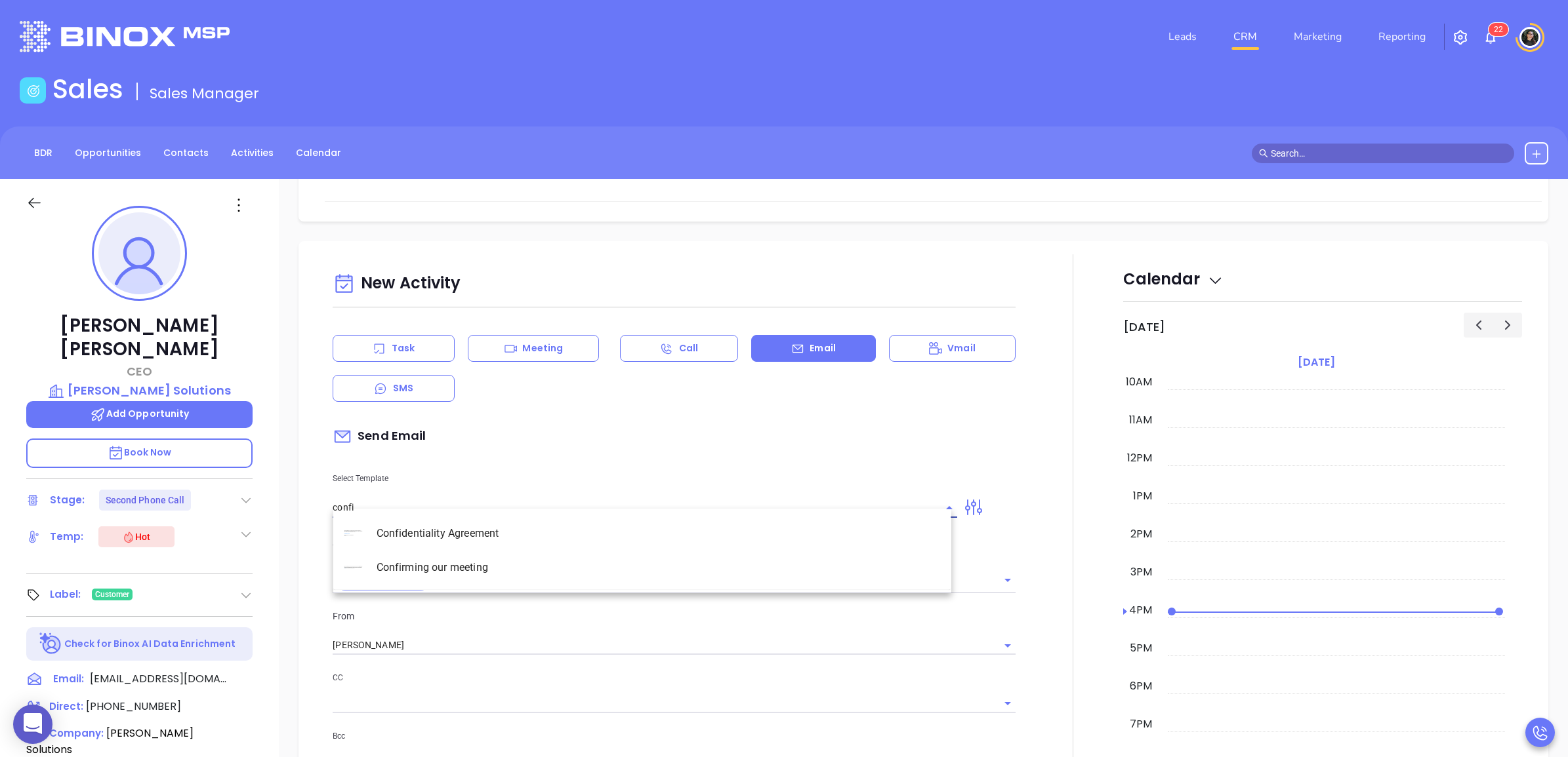
click at [489, 572] on li "Confirming our meeting" at bounding box center [642, 568] width 618 height 34
type input "Confirming our meeting"
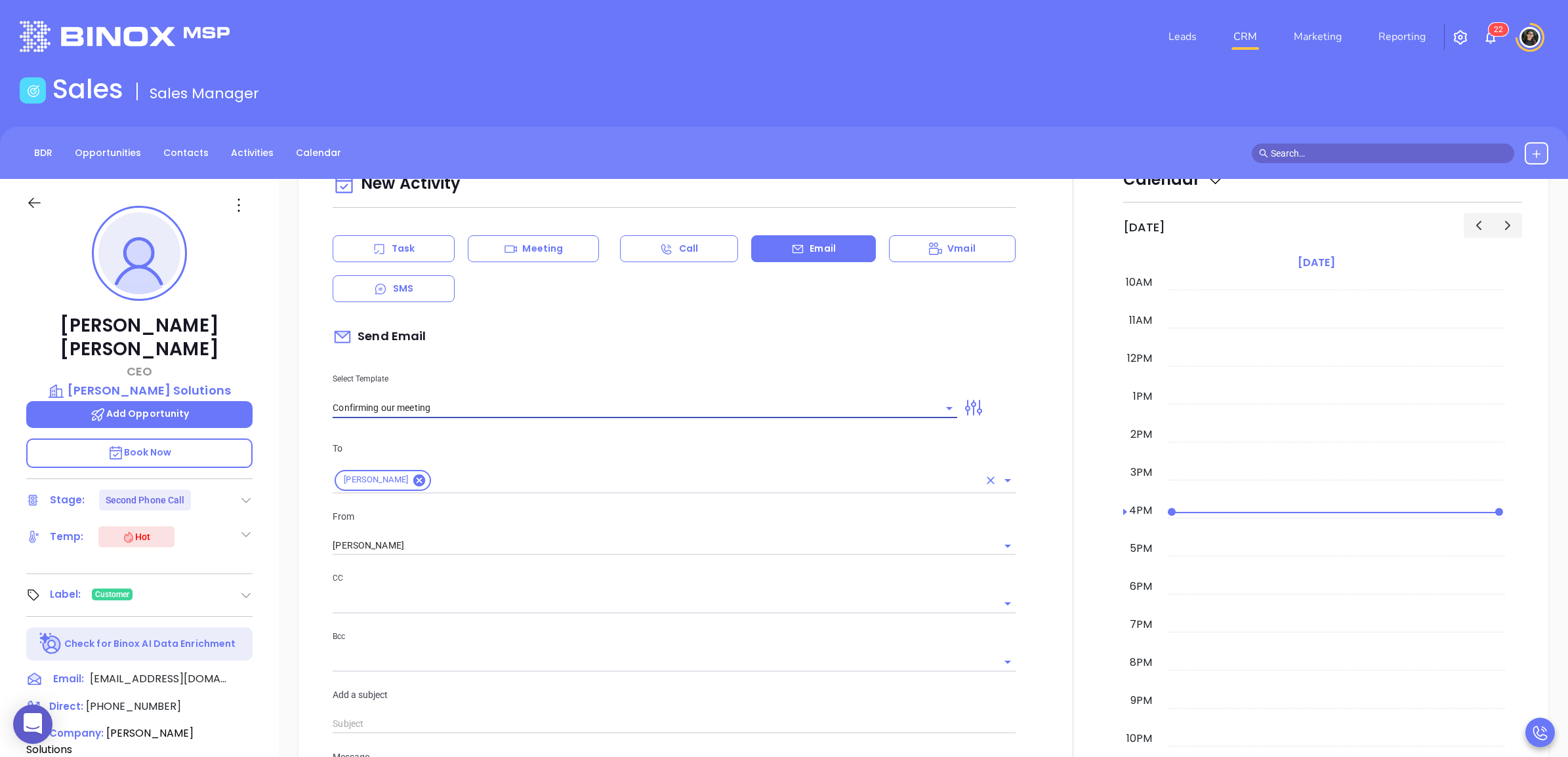
scroll to position [1066, 0]
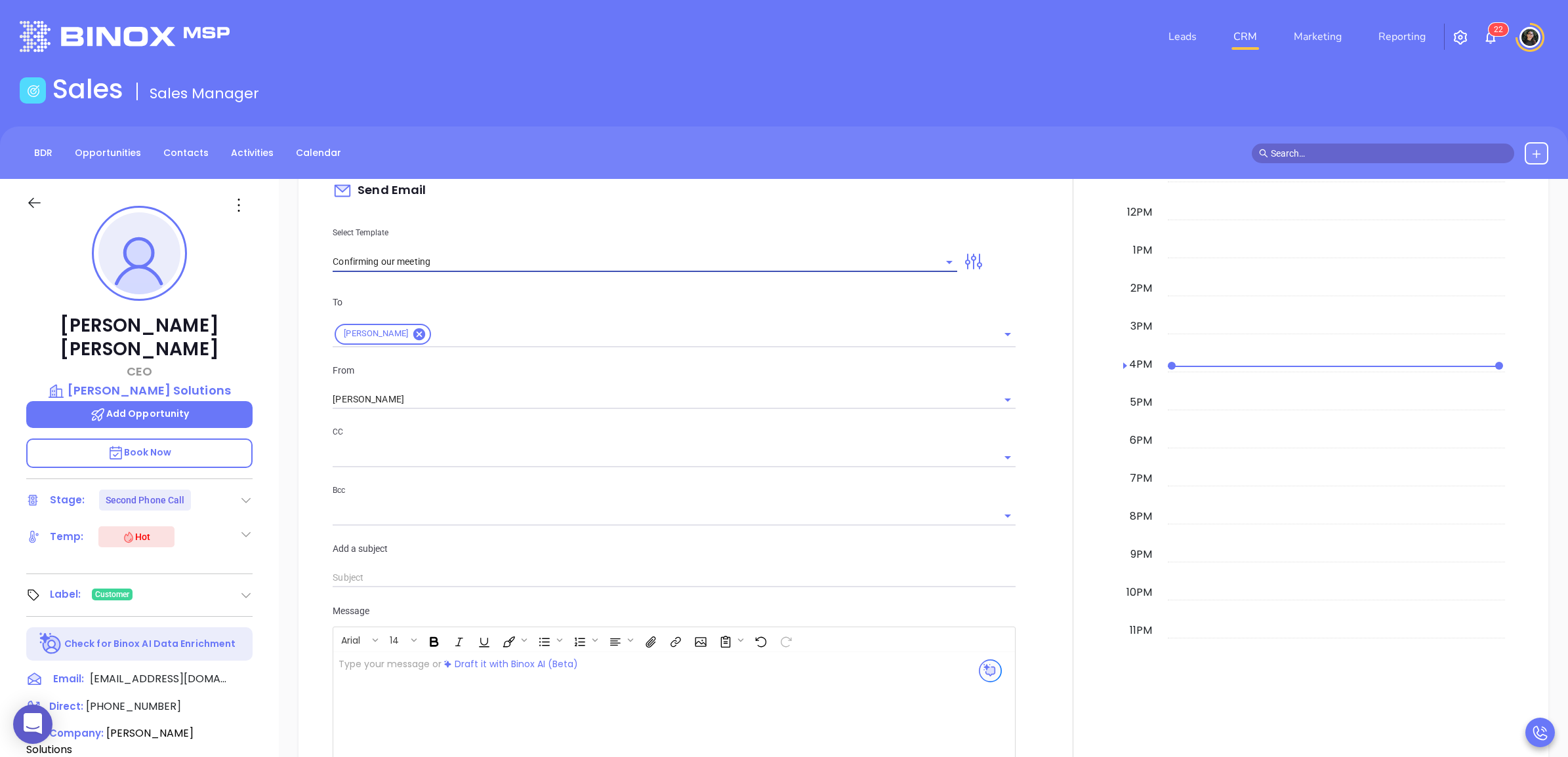
type input "Jeffrey"
type input "Confirming our meeting"
click at [441, 390] on input "[PERSON_NAME]" at bounding box center [655, 400] width 646 height 19
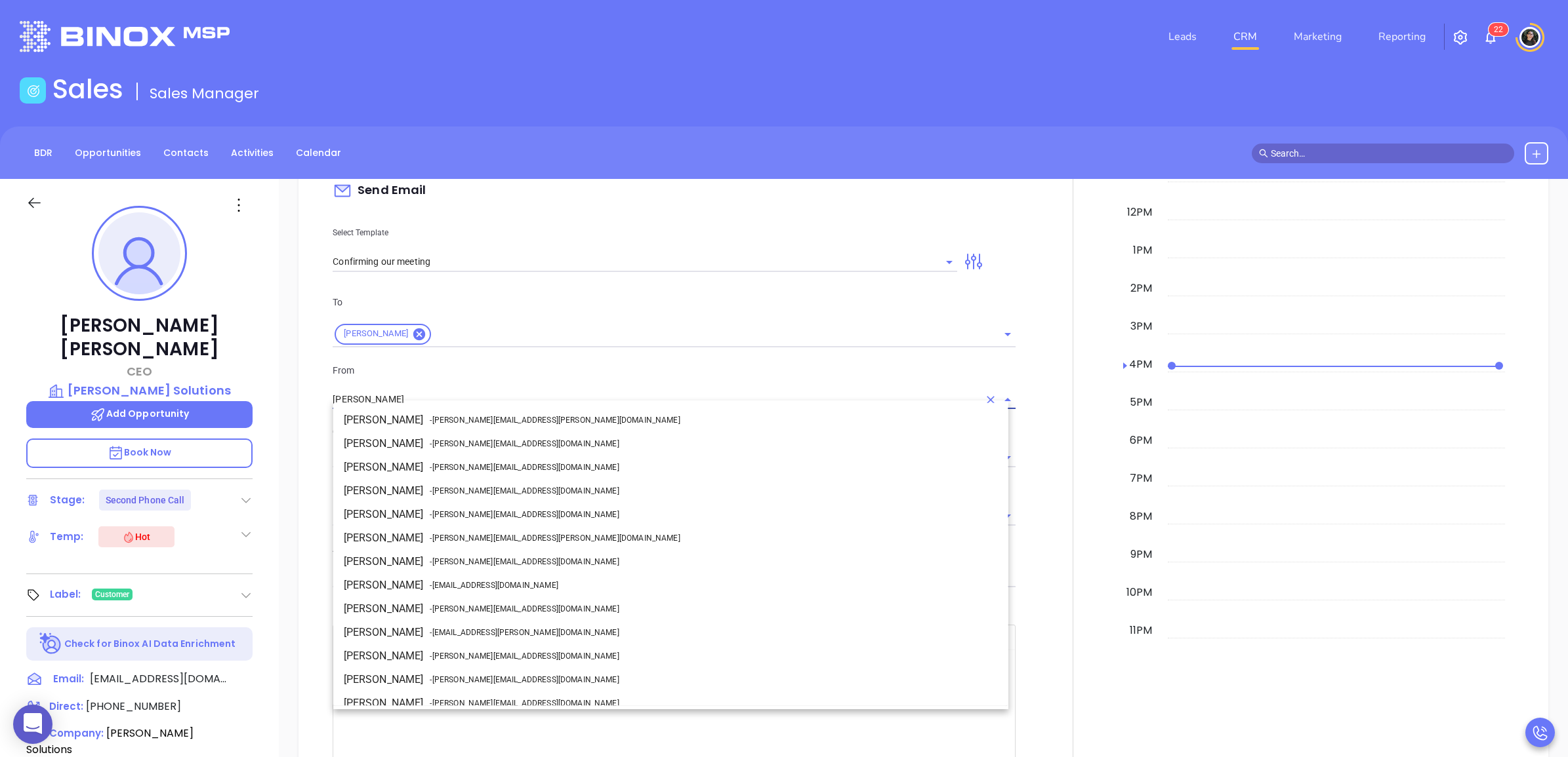
scroll to position [80, 0]
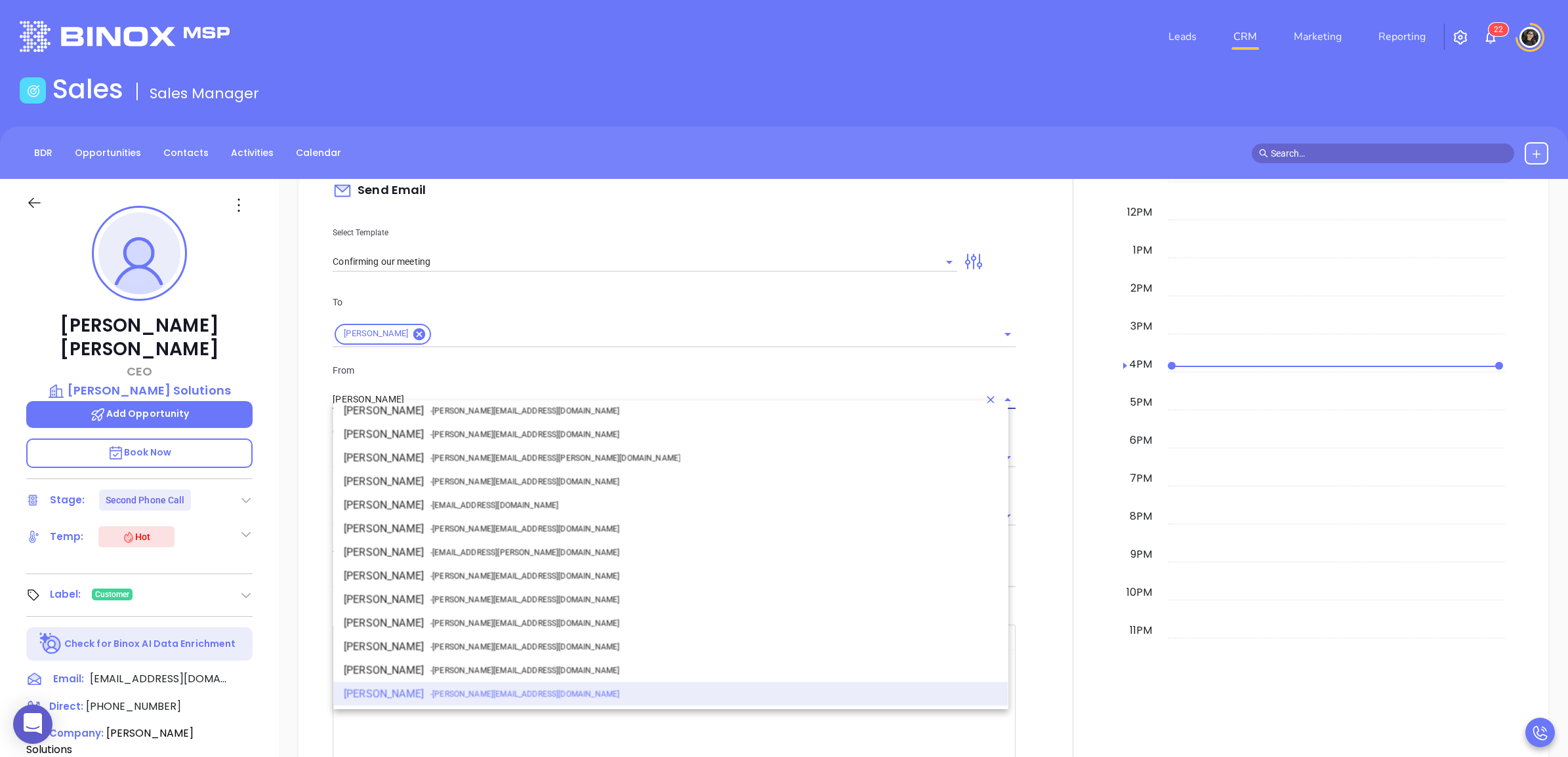
click at [441, 525] on span "- walter@motiva.net" at bounding box center [524, 528] width 189 height 12
type input "[PERSON_NAME]"
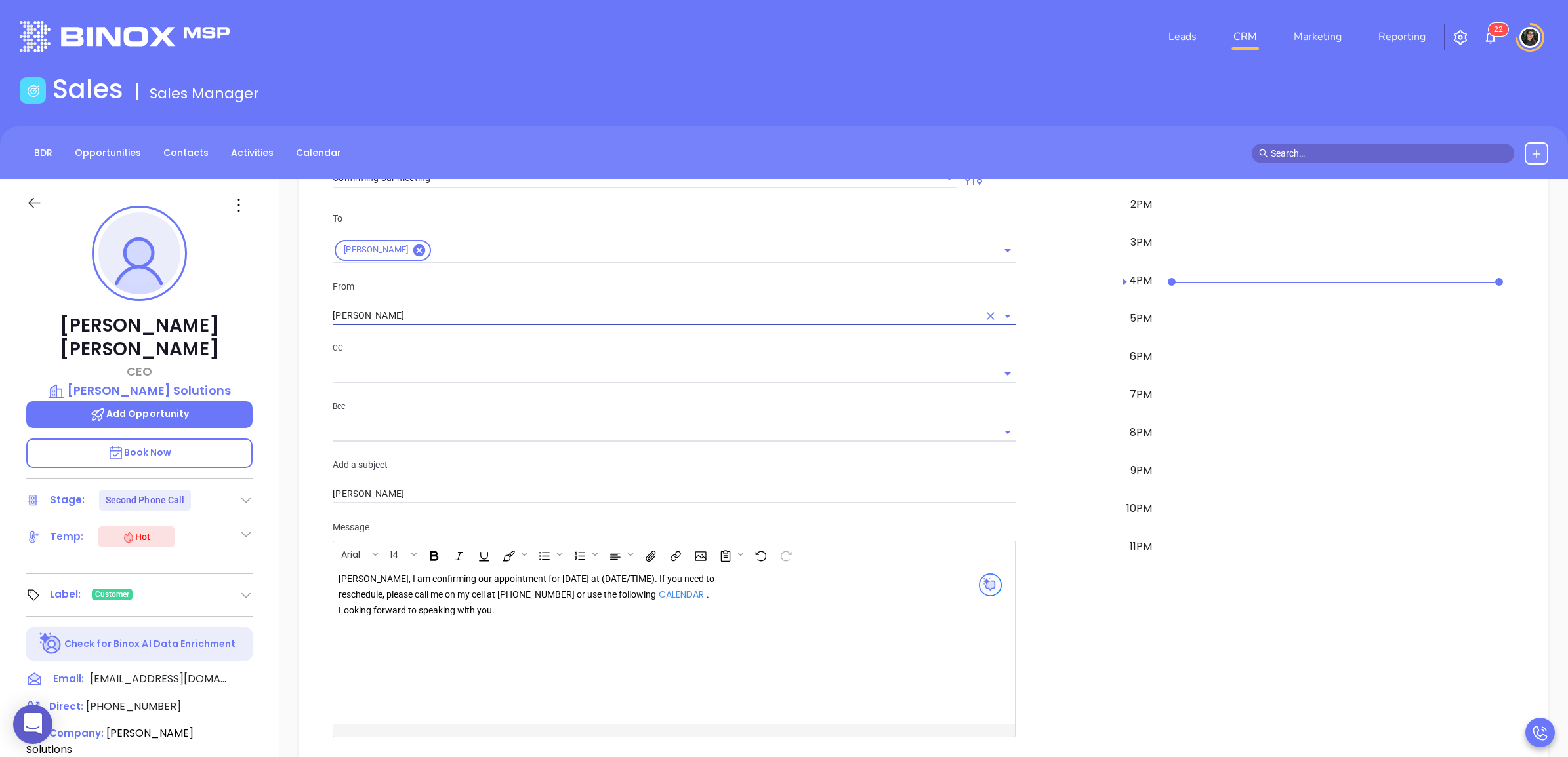
scroll to position [1230, 0]
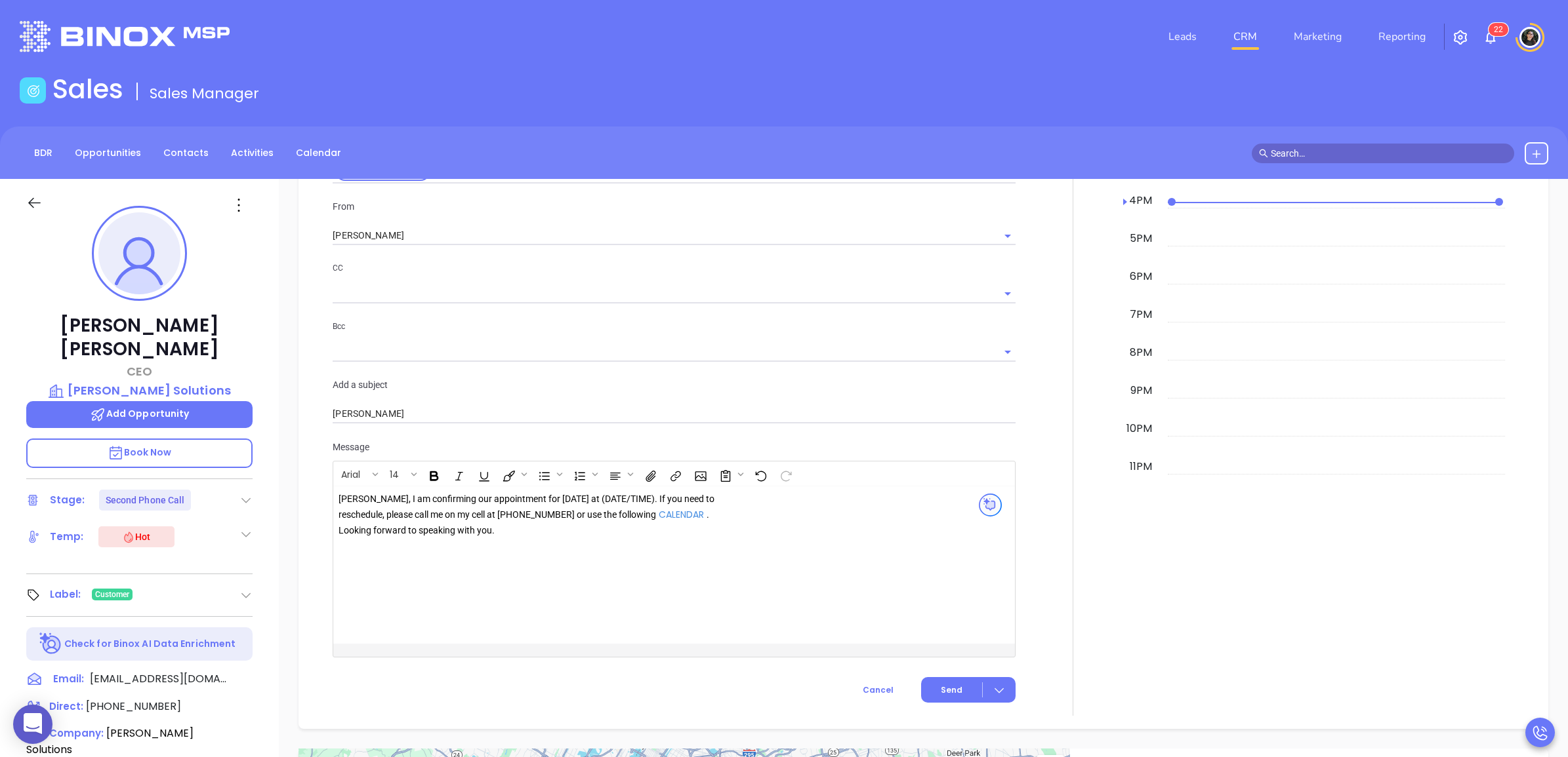
click at [521, 526] on div "Jeffrey, I am confirming our appointment for tomorrow at (DATE/TIME). If you ne…" at bounding box center [527, 515] width 377 height 46
drag, startPoint x: 703, startPoint y: 506, endPoint x: 553, endPoint y: 512, distance: 150.1
click at [553, 512] on div "Jeffrey, I am confirming our appointment for tomorrow at (DATE/TIME). If you ne…" at bounding box center [527, 515] width 377 height 46
click at [623, 492] on div "Jeffrey, I am confirming our appointment for tomorrow at (DATE/TIME). If you ne…" at bounding box center [527, 507] width 377 height 31
click at [686, 536] on div "Jeffrey, I am confirming our appointment for tomorrow at 11:30 . If you need to…" at bounding box center [650, 565] width 634 height 157
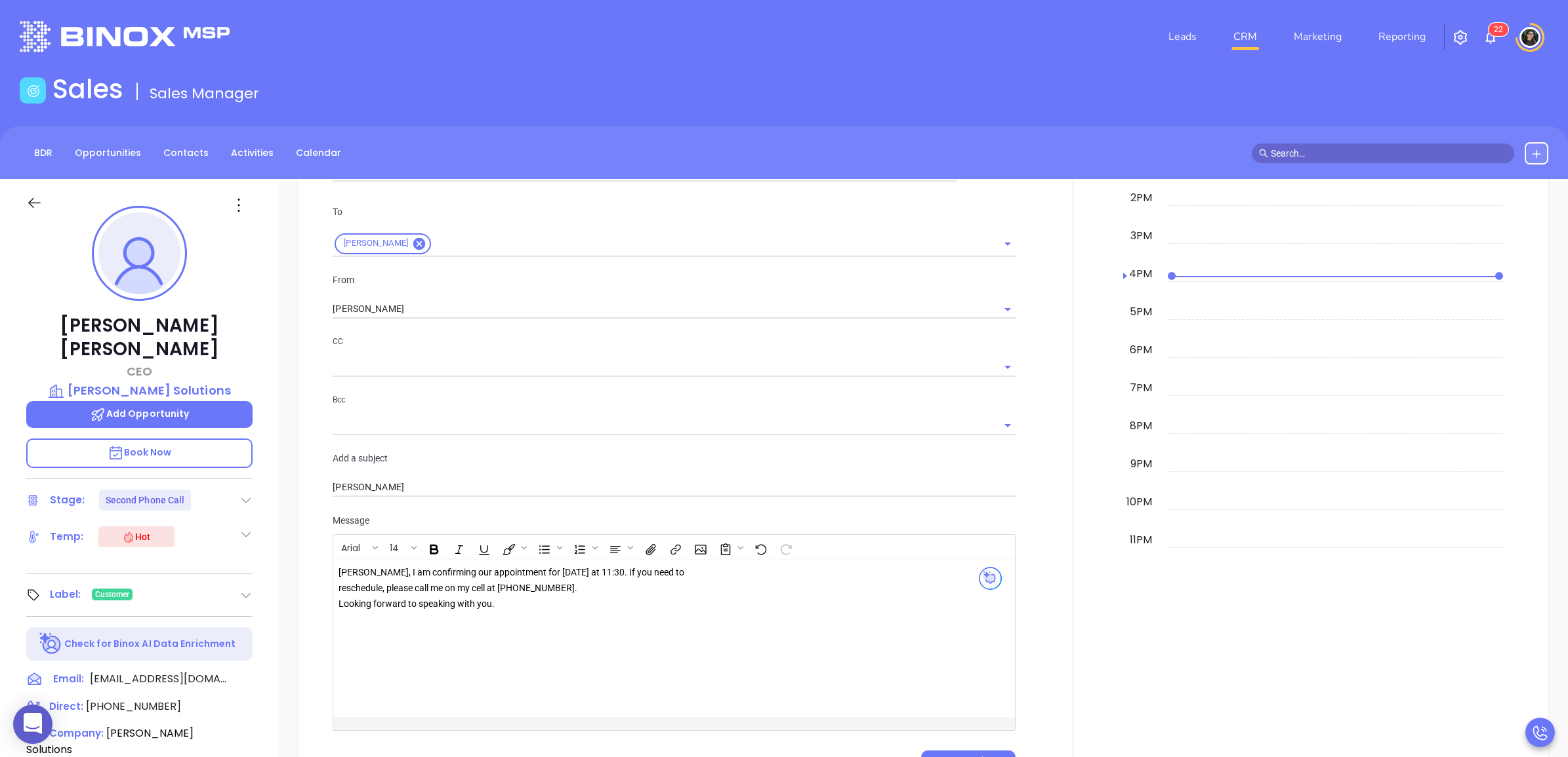
scroll to position [1311, 0]
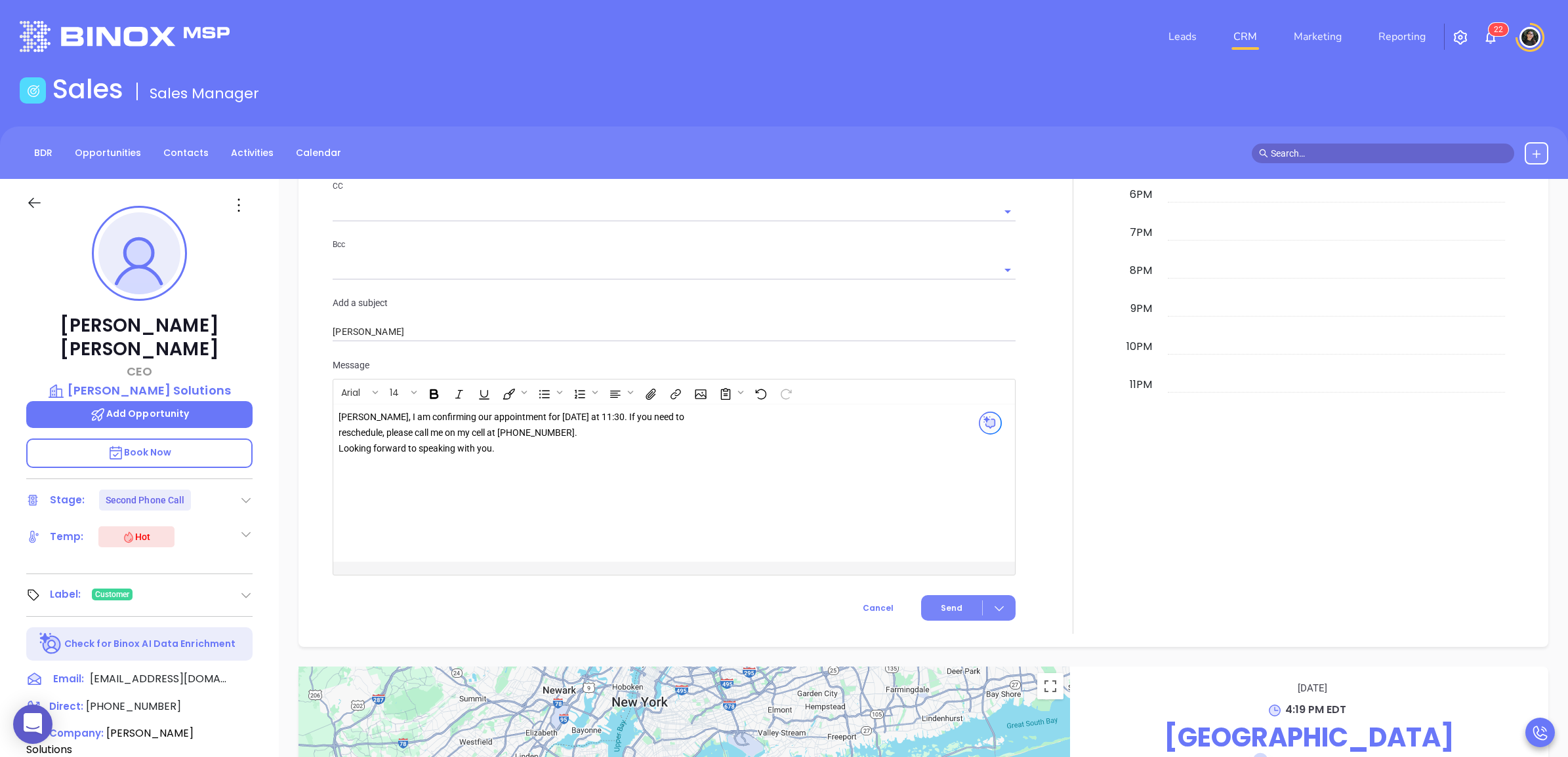
click at [945, 603] on span "Send" at bounding box center [951, 608] width 22 height 12
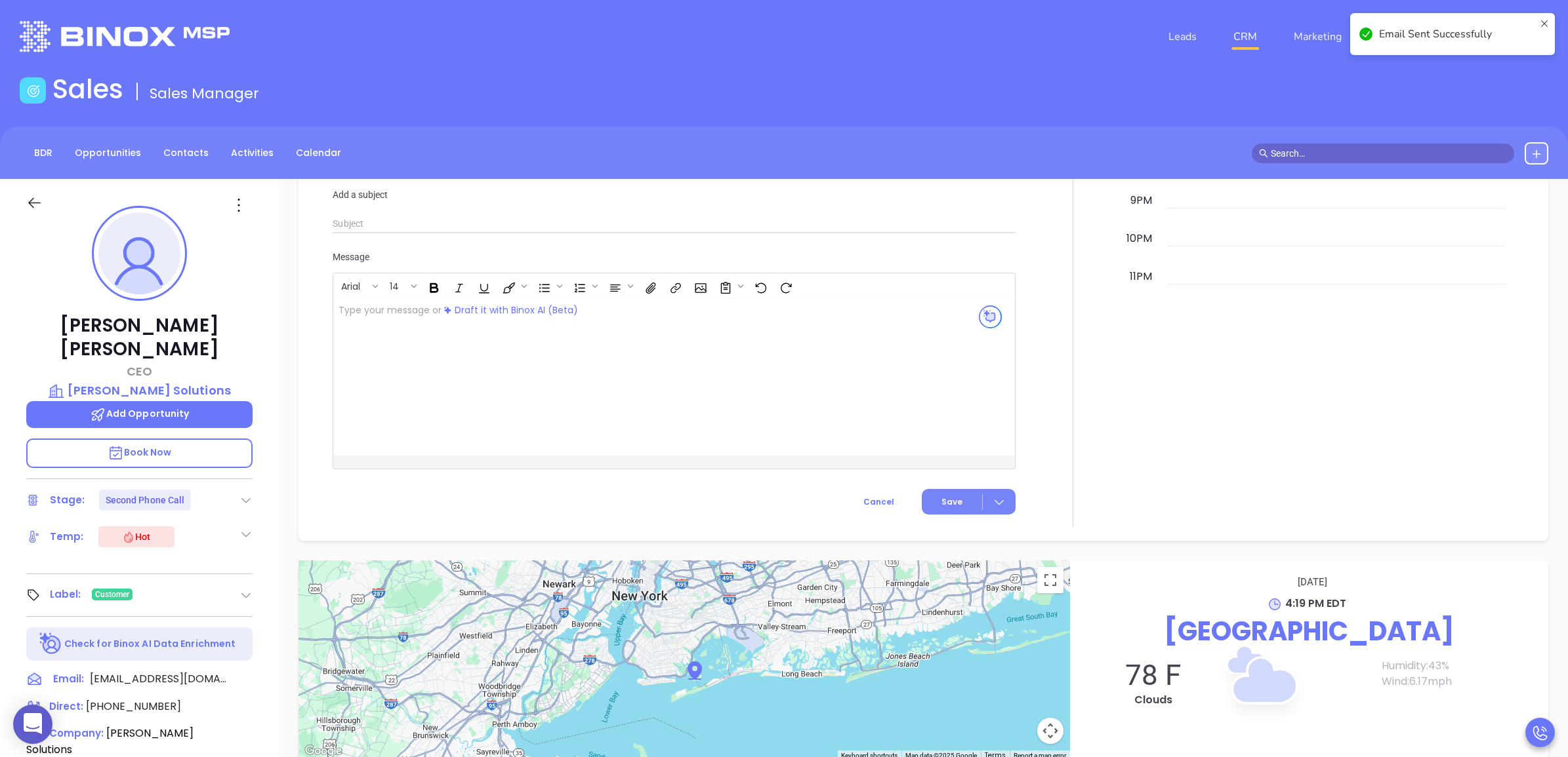
scroll to position [1203, 0]
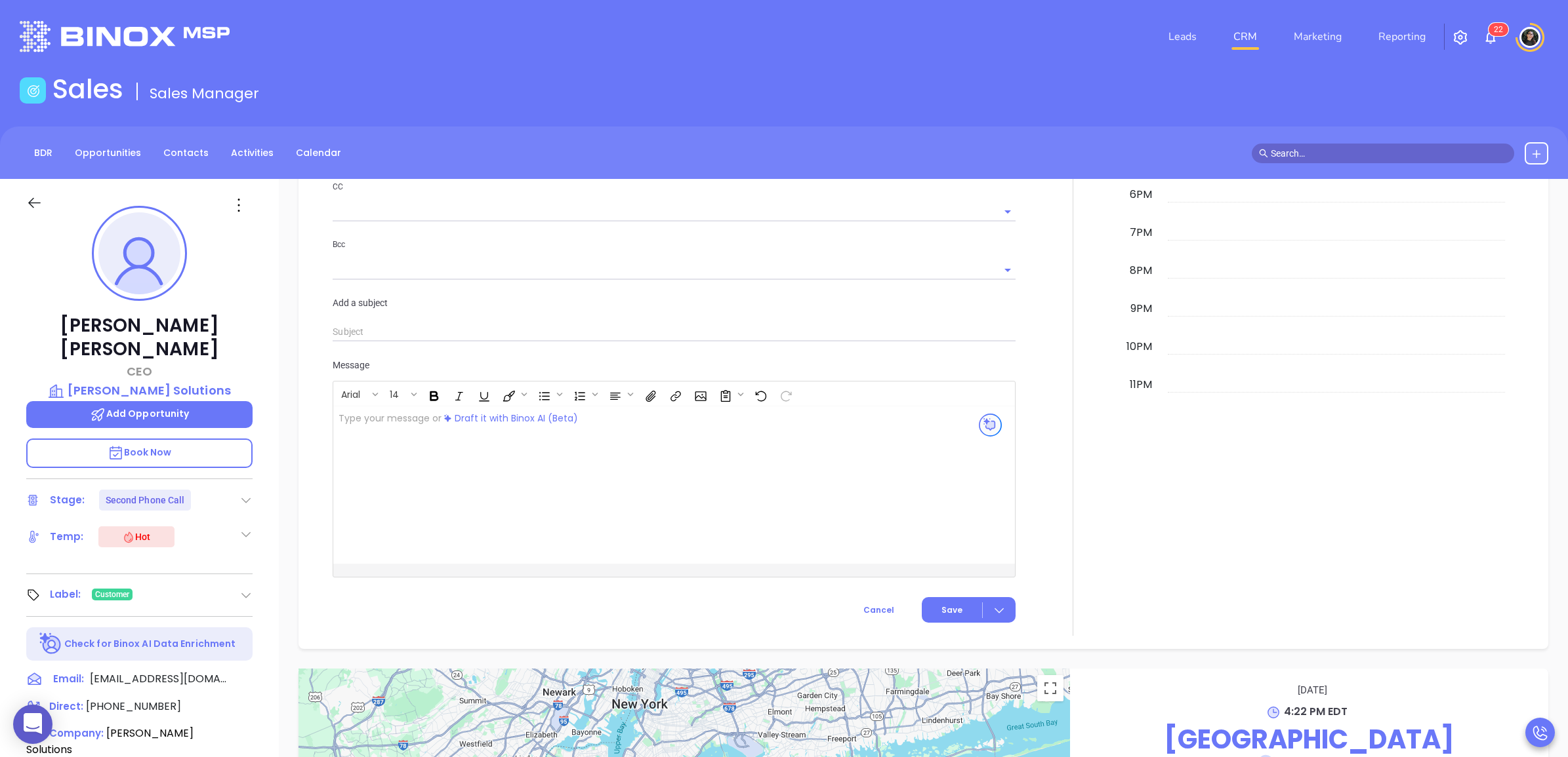
click at [1328, 152] on input "text" at bounding box center [1388, 153] width 236 height 14
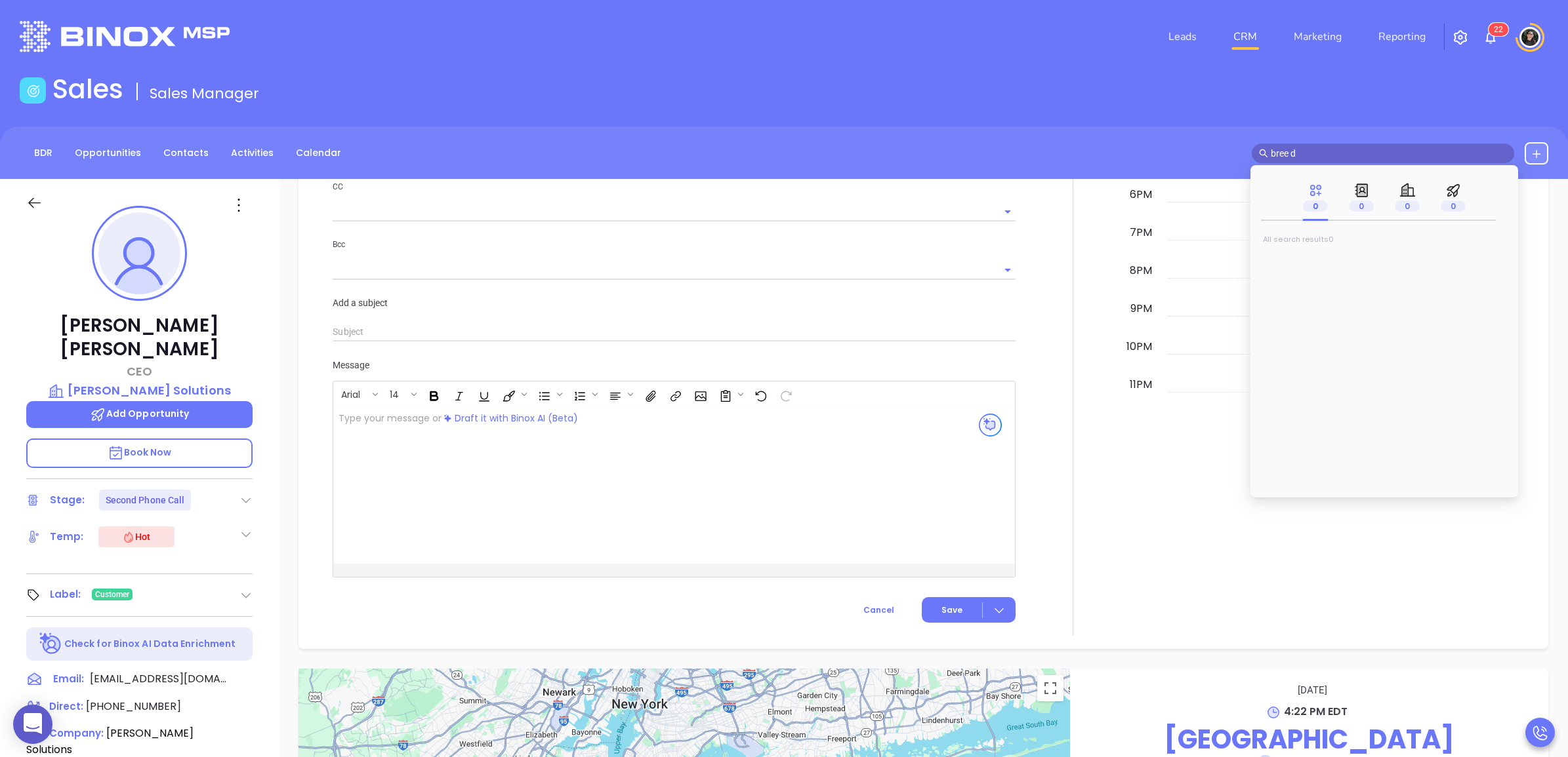
scroll to position [1311, 0]
type input "bree deve"
click at [1335, 264] on span "reux-Sandurs" at bounding box center [1359, 261] width 67 height 13
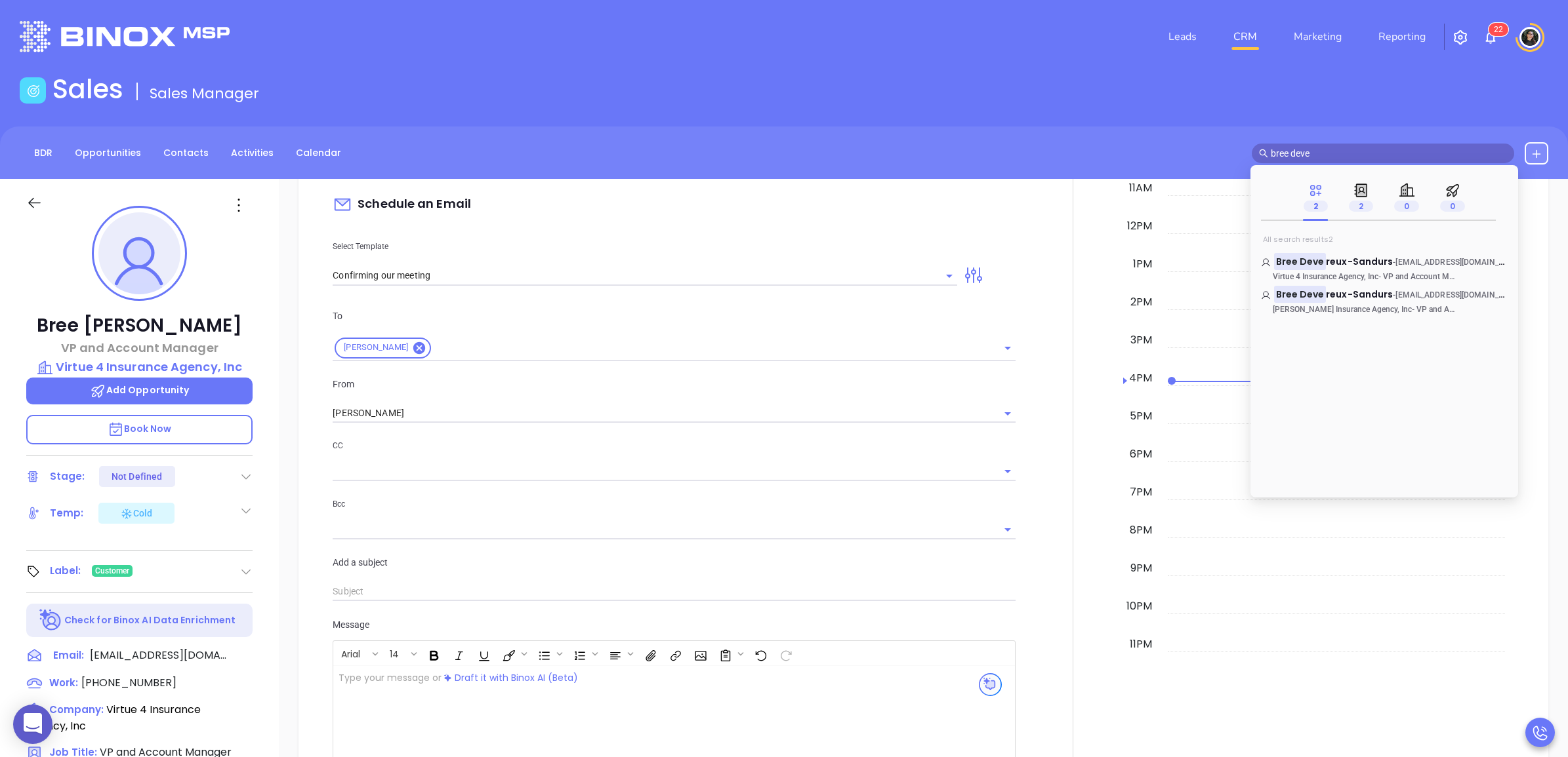
scroll to position [936, 0]
click at [533, 285] on input "Confirming our meeting" at bounding box center [635, 276] width 605 height 19
click at [533, 284] on input "Confirming our meeting" at bounding box center [635, 276] width 605 height 19
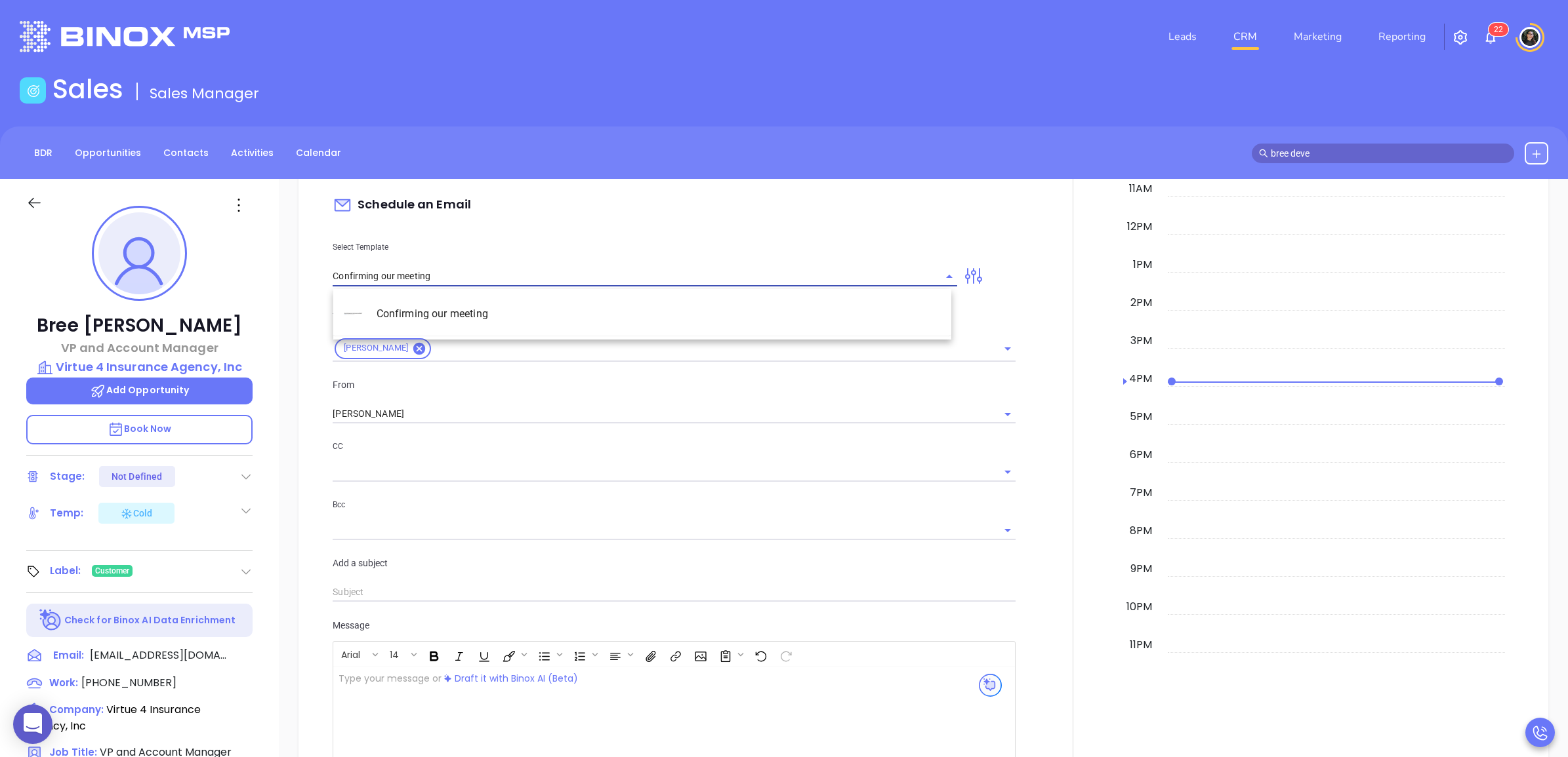
click at [533, 284] on input "Confirming our meeting" at bounding box center [635, 276] width 605 height 19
click at [508, 312] on li "Confirming our meeting" at bounding box center [642, 314] width 618 height 34
type input "Bree"
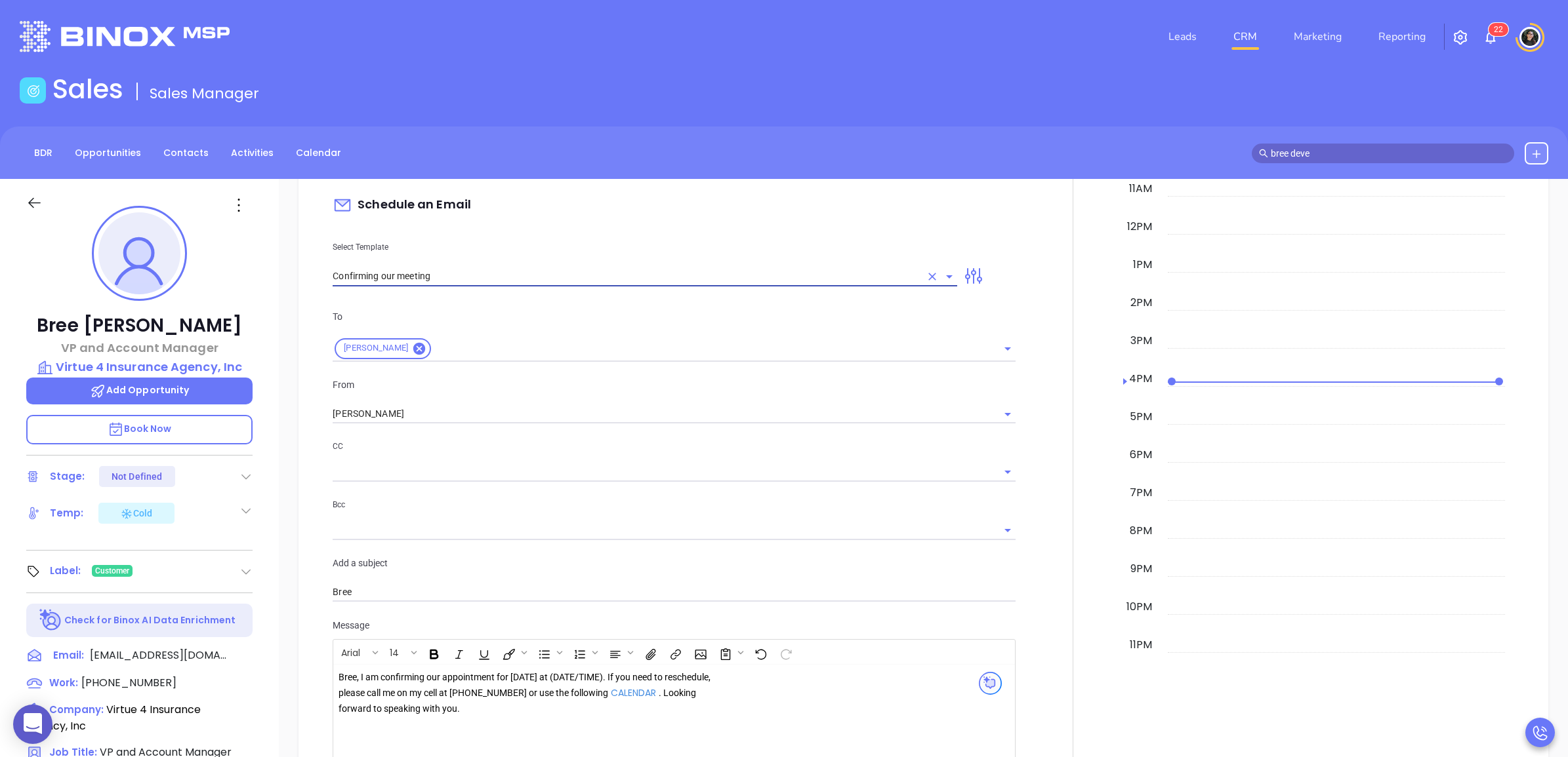
scroll to position [1017, 0]
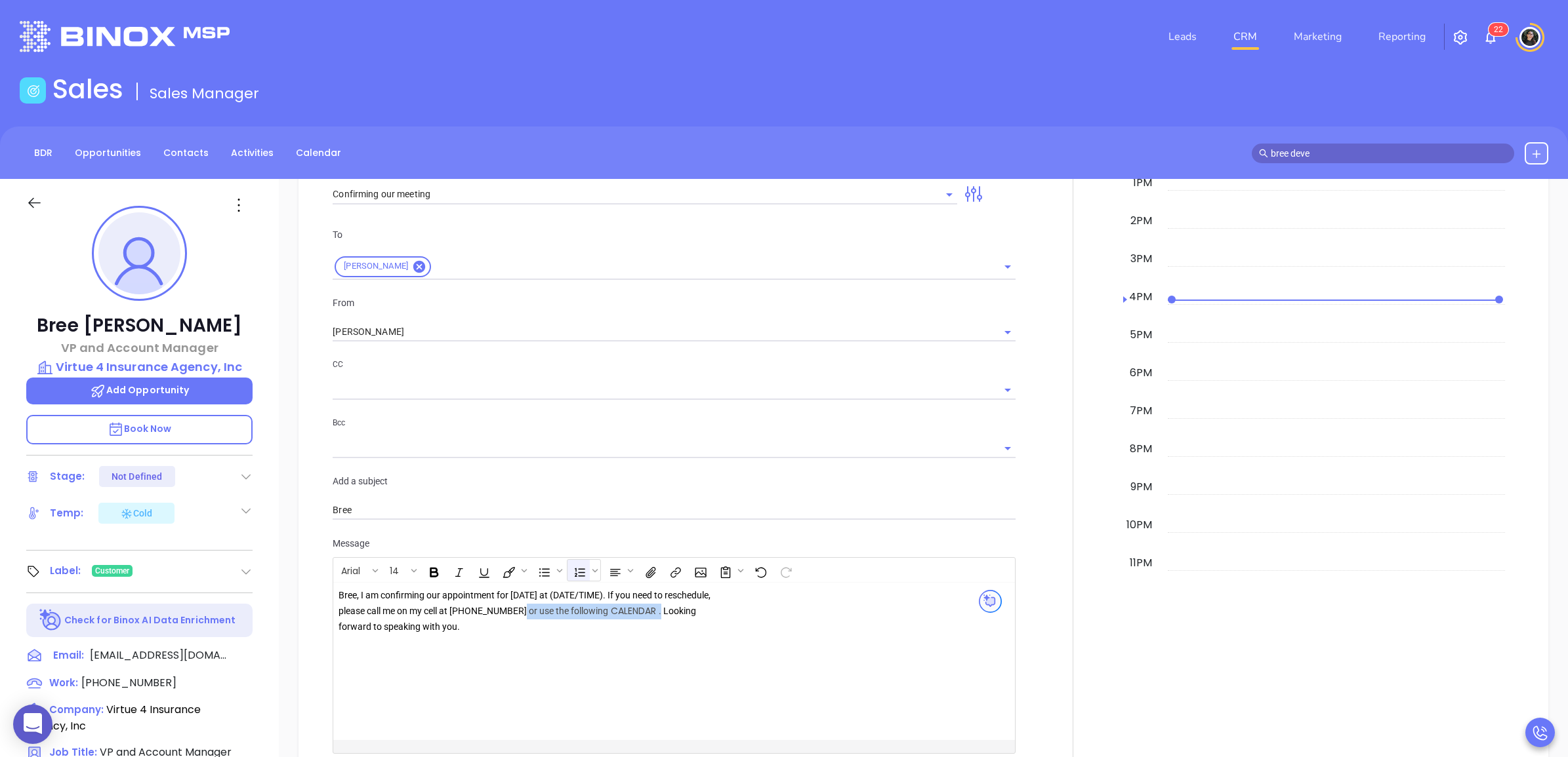
drag, startPoint x: 700, startPoint y: 614, endPoint x: 589, endPoint y: 579, distance: 116.4
click at [557, 613] on div "Bree, I am confirming our appointment for tomorrow at (DATE/TIME). If you need …" at bounding box center [535, 615] width 393 height 53
click at [617, 601] on div "Bree, I am confirming our appointment for tomorrow at (DATE/TIME). If you need …" at bounding box center [527, 604] width 377 height 31
click at [791, 630] on div "Bree, I am confirming our appointment for tomorrow at 2:30 . If you need to res…" at bounding box center [650, 615] width 623 height 53
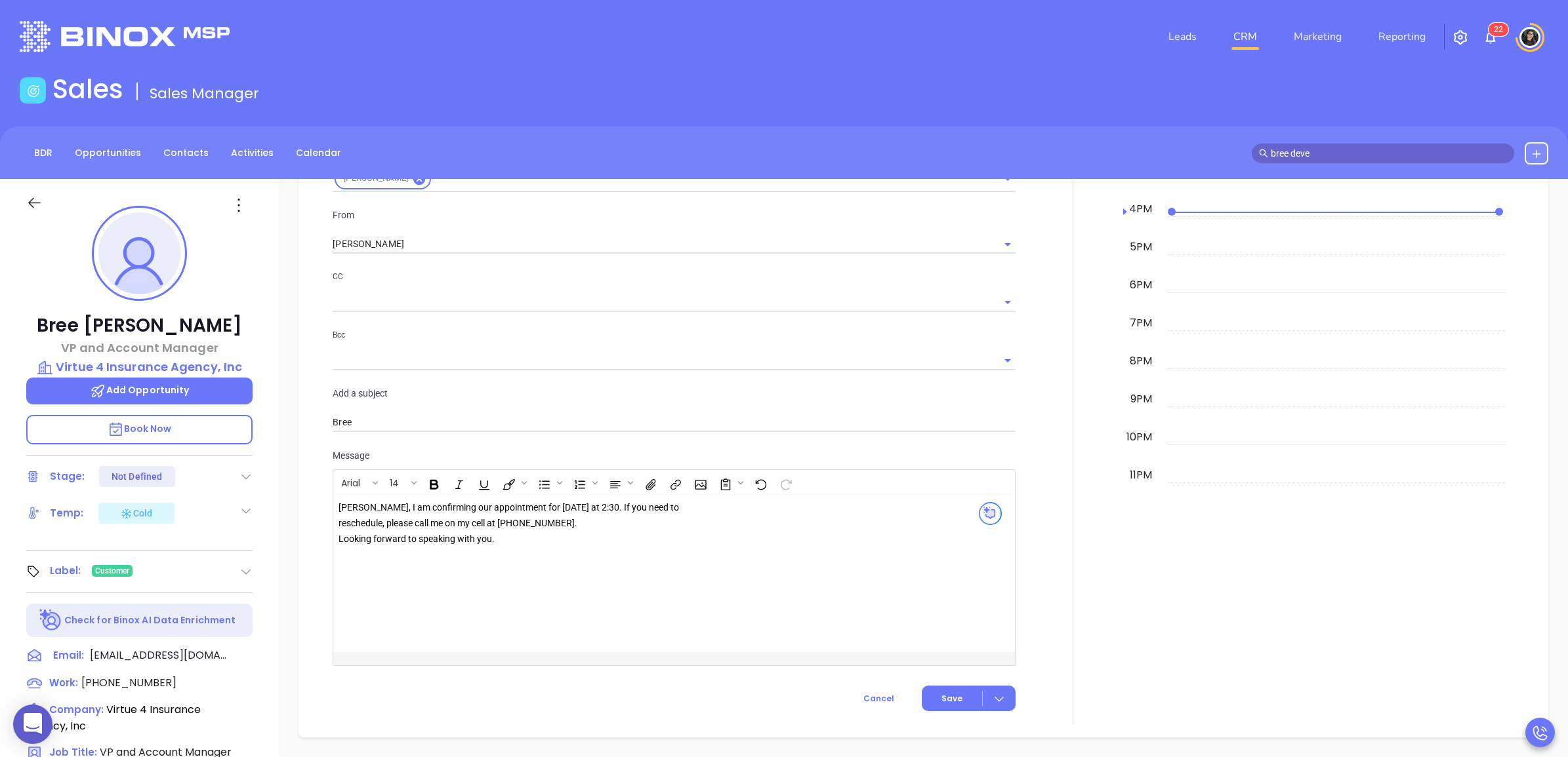
scroll to position [935, 0]
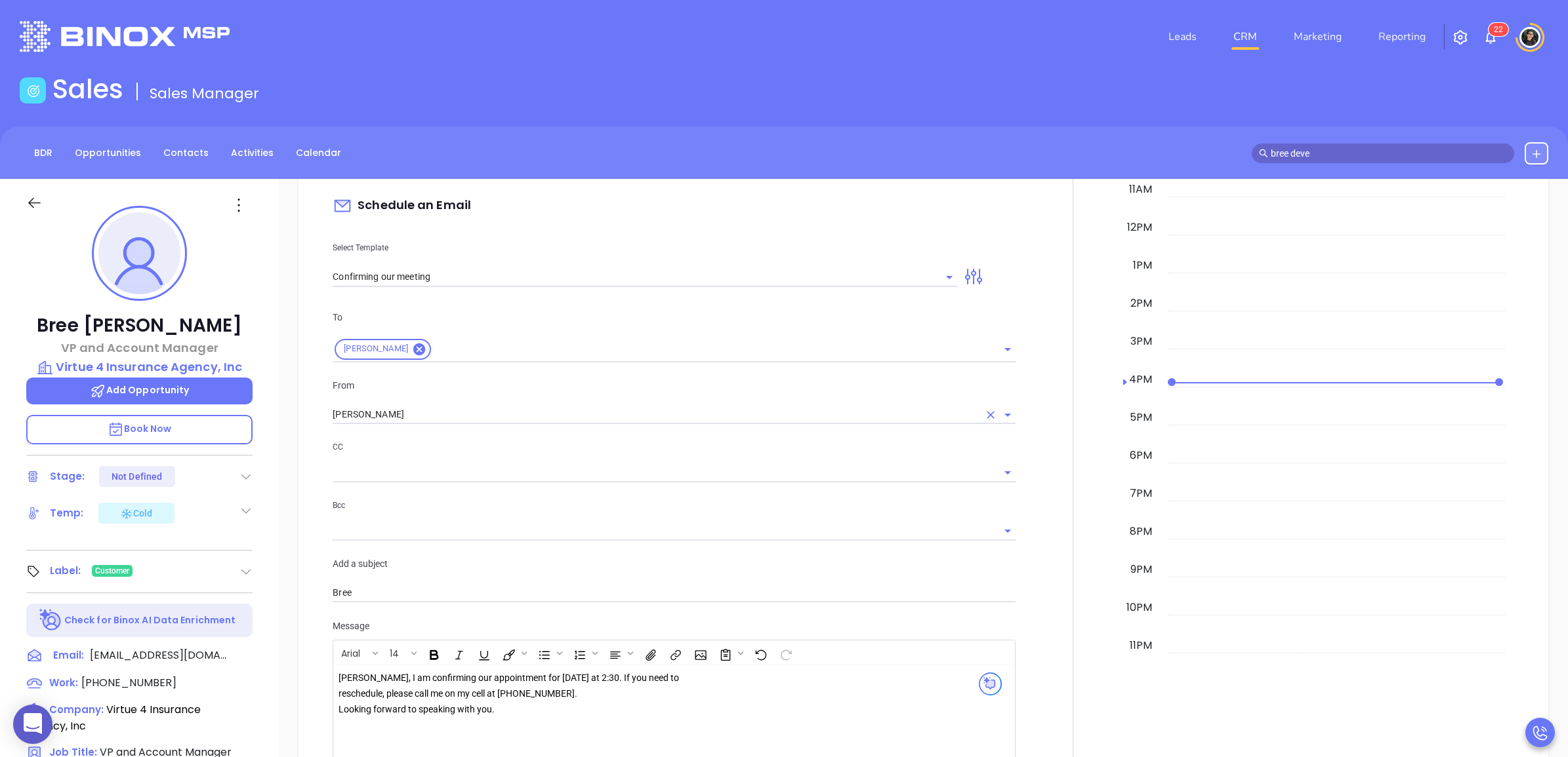
click at [449, 407] on input "[PERSON_NAME]" at bounding box center [655, 415] width 646 height 19
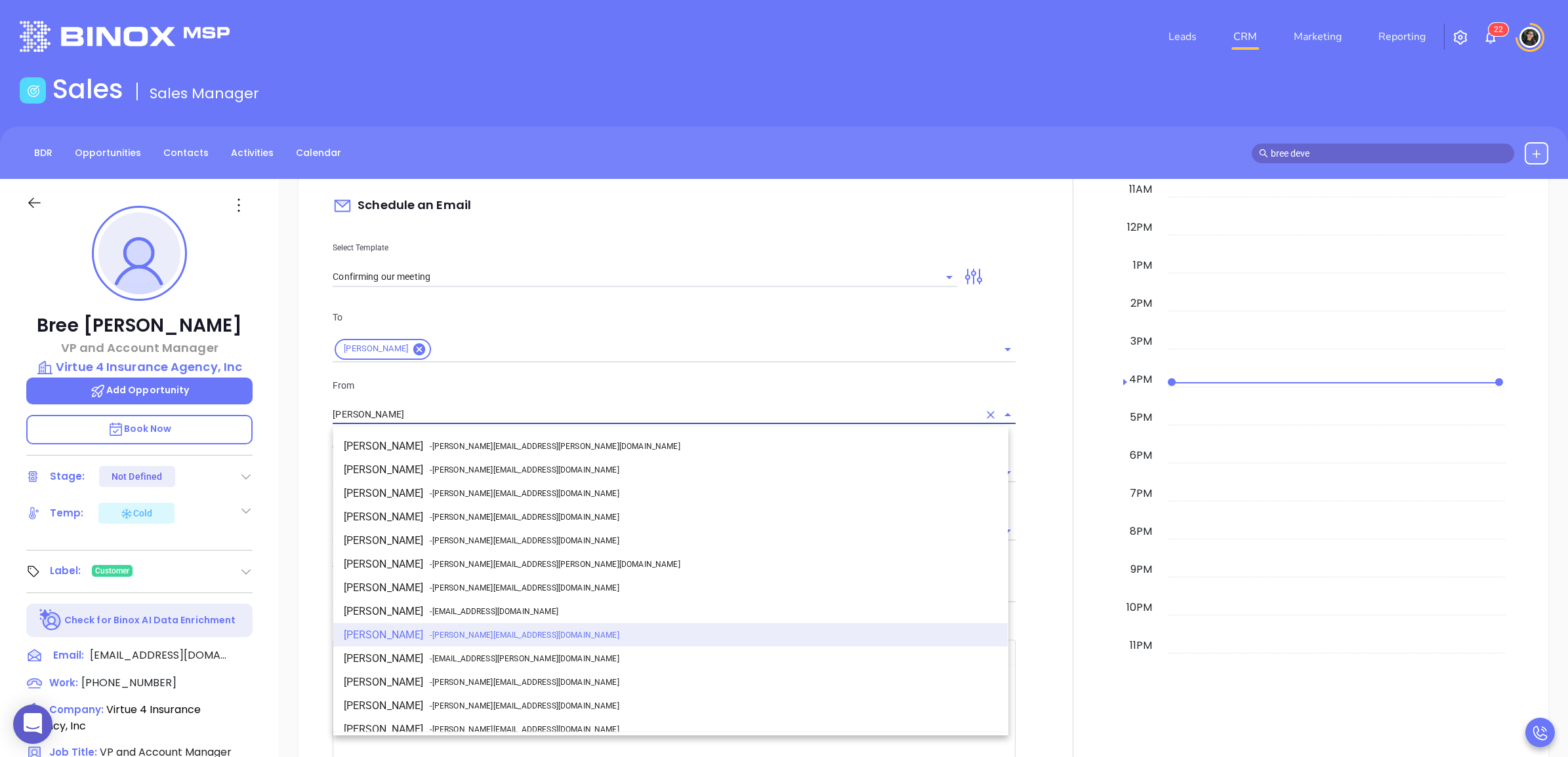
click at [503, 633] on li "Walter Contreras - walter@motiva.net" at bounding box center [671, 635] width 675 height 24
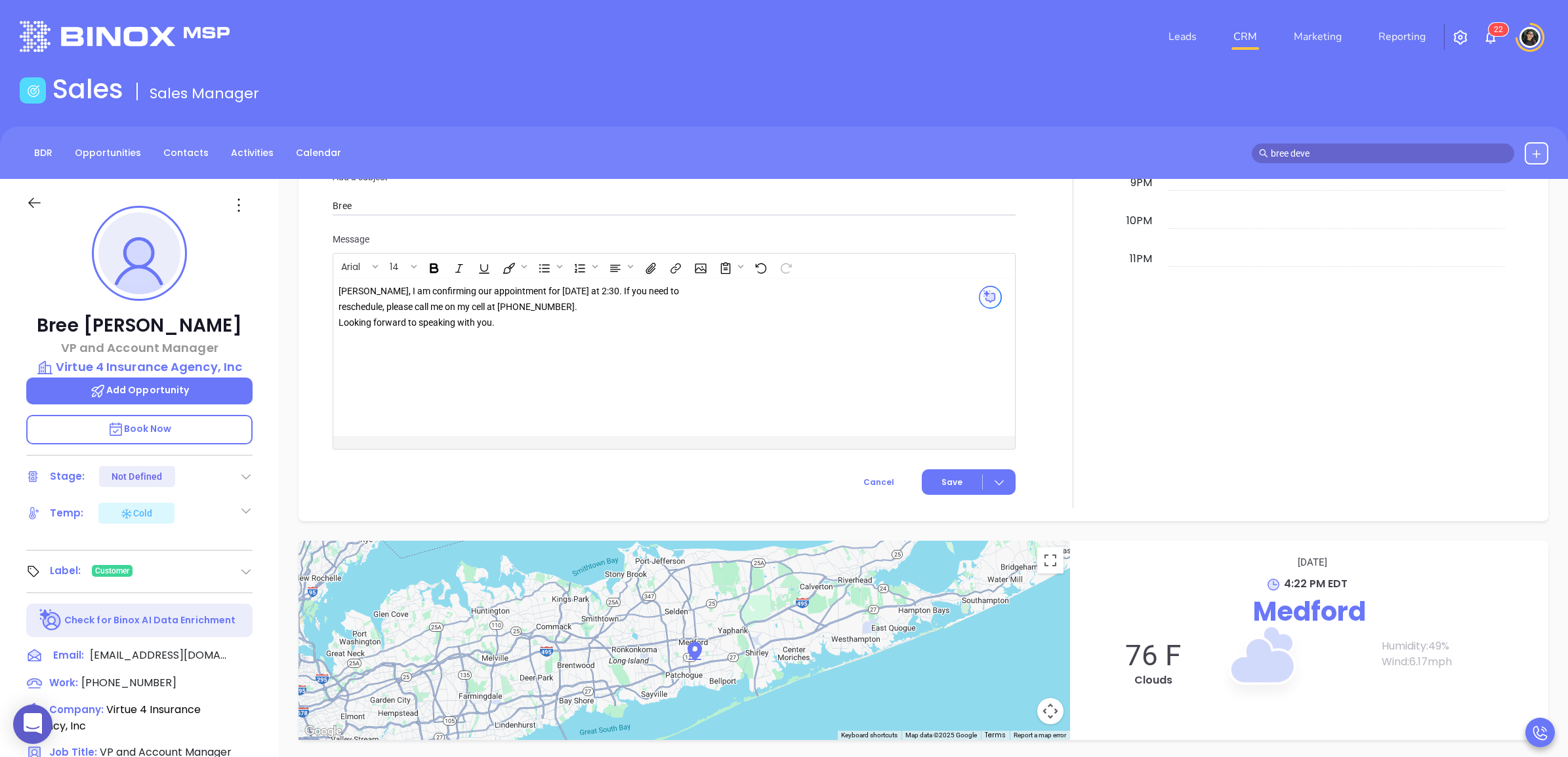
scroll to position [1345, 0]
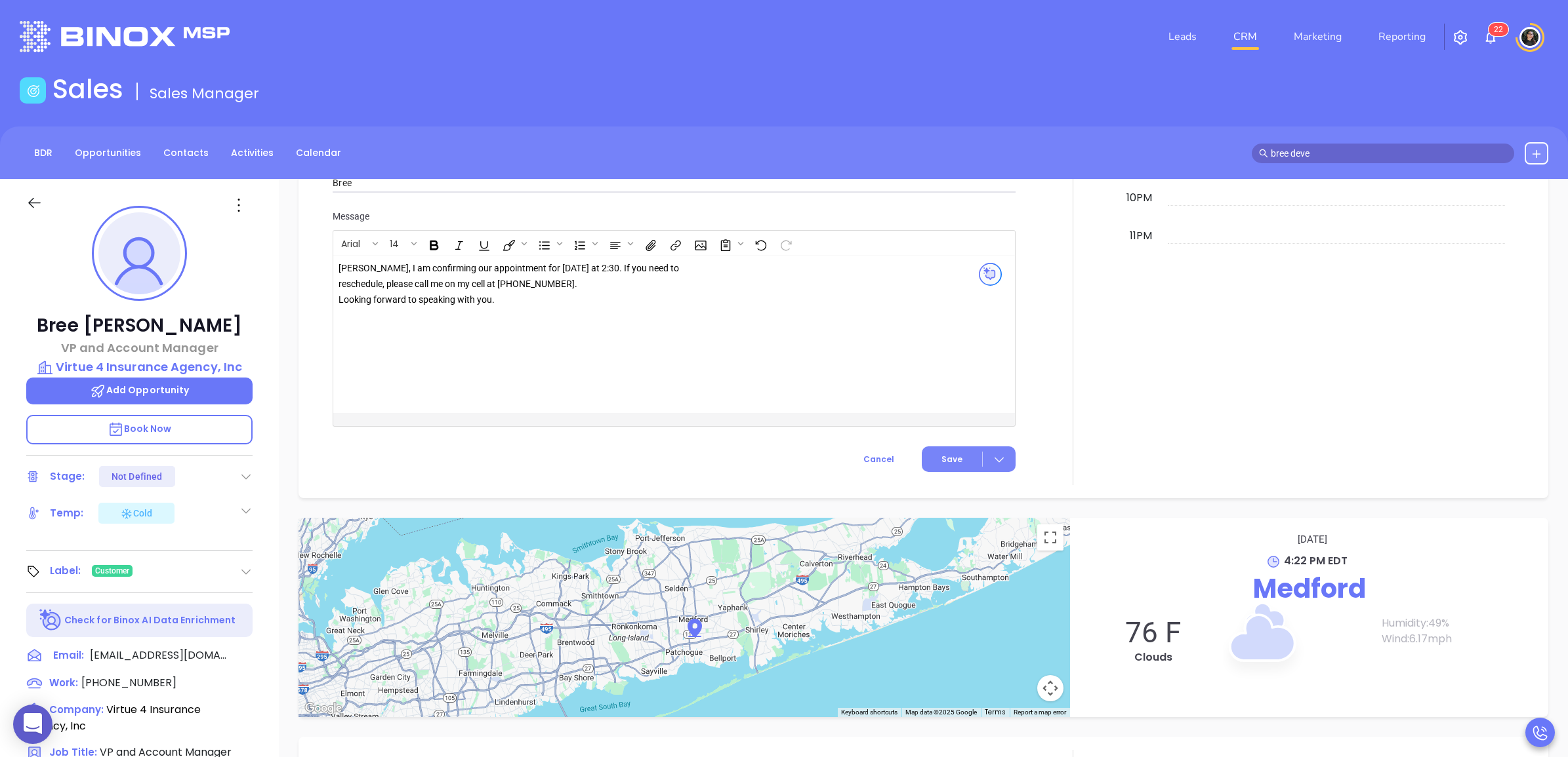
click at [943, 465] on span "Save" at bounding box center [951, 459] width 21 height 12
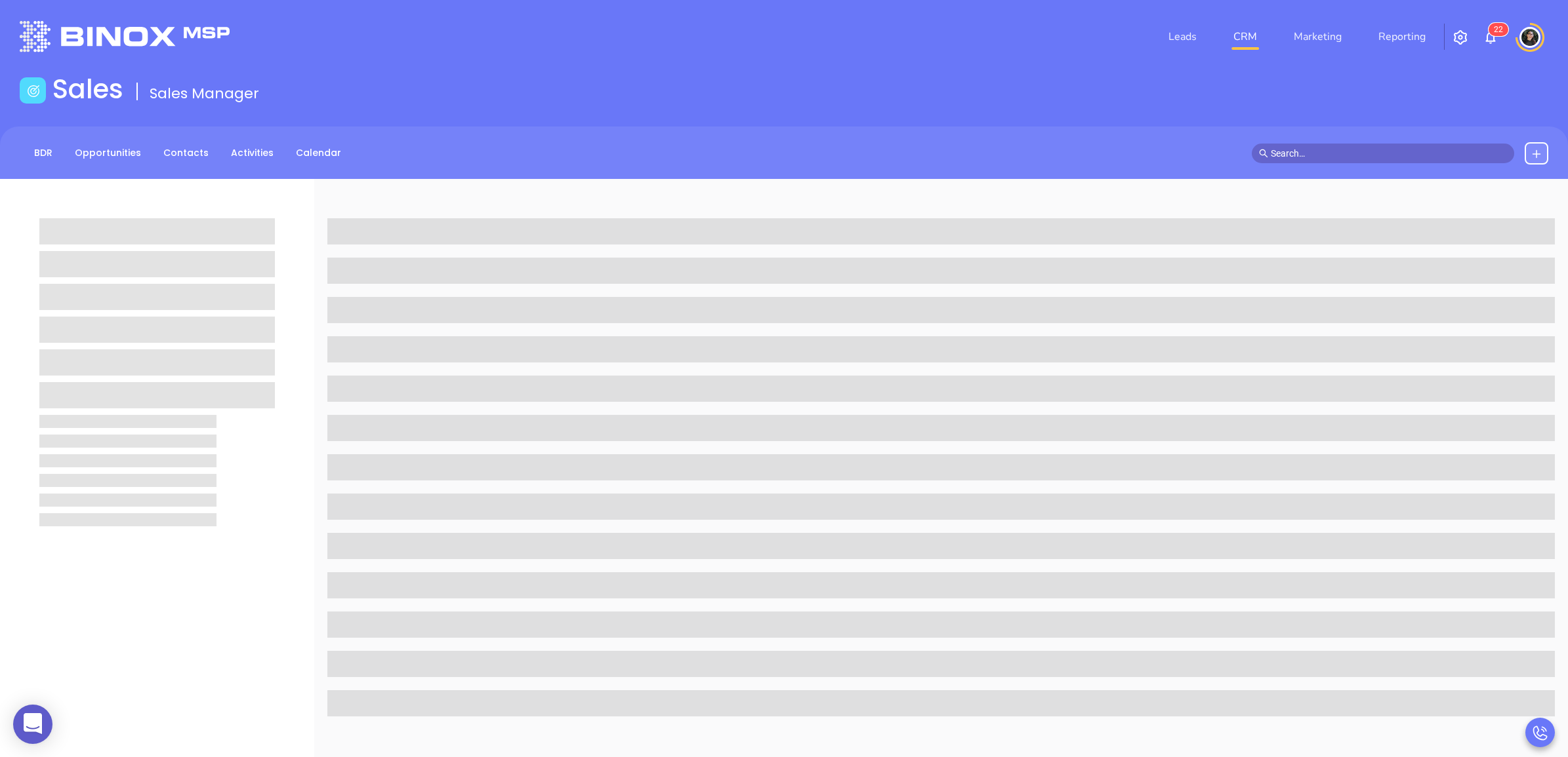
click at [1345, 152] on input "text" at bounding box center [1388, 153] width 236 height 14
type input "c"
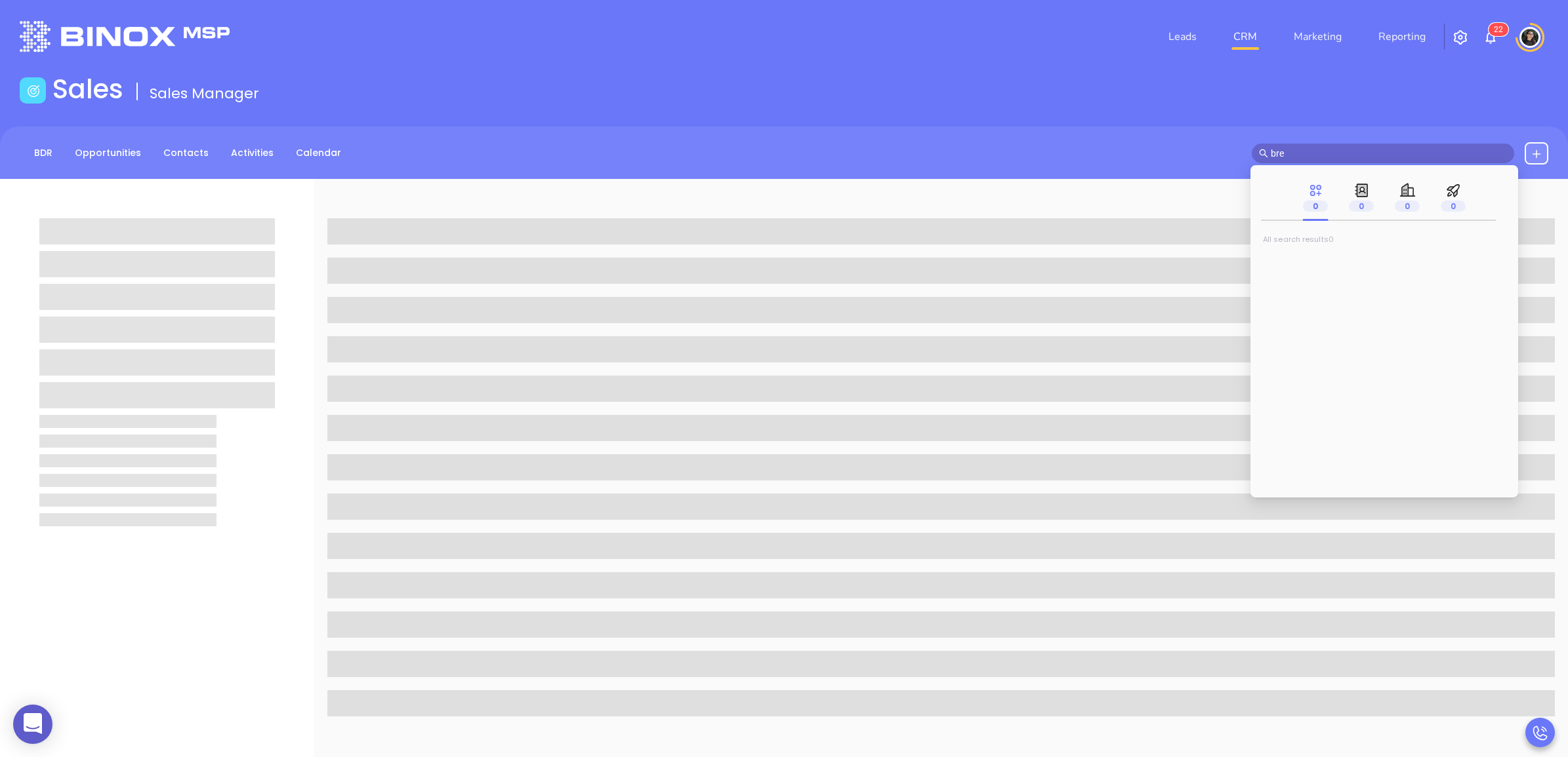
type input "bree"
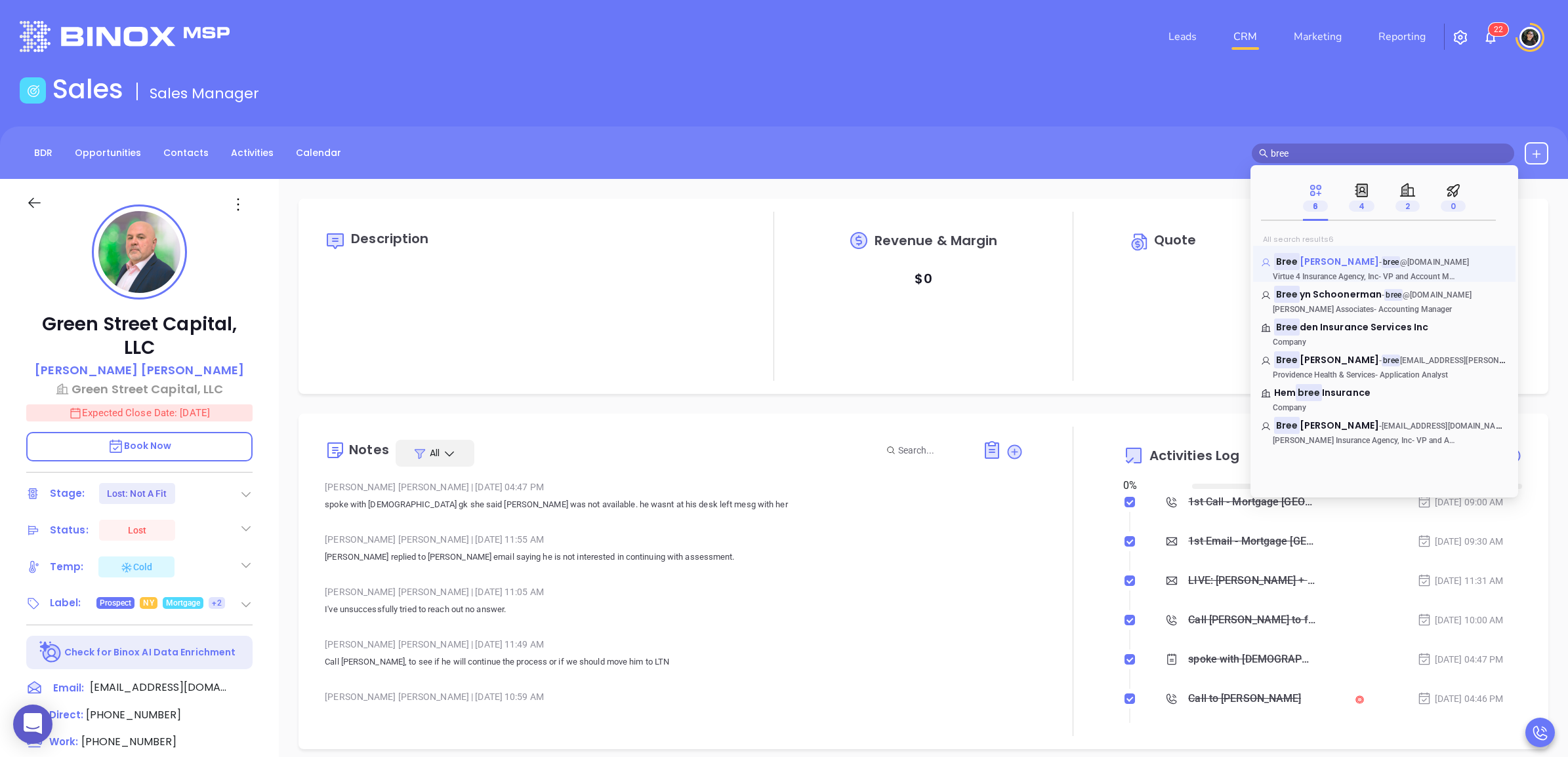
drag, startPoint x: 1350, startPoint y: 259, endPoint x: 1352, endPoint y: 265, distance: 6.3
click at [1352, 265] on span "[PERSON_NAME]" at bounding box center [1339, 261] width 80 height 13
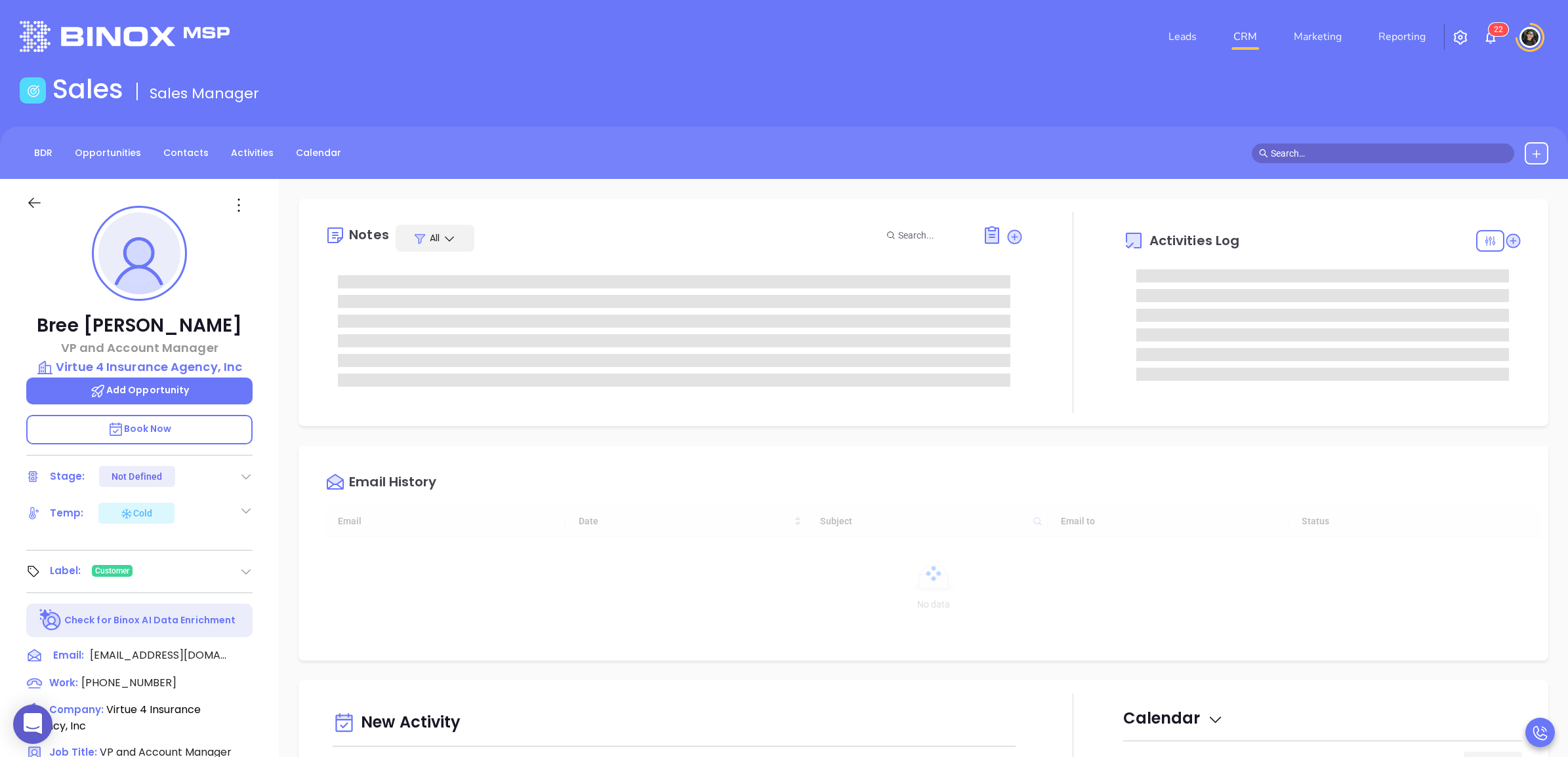
type input "[DATE]"
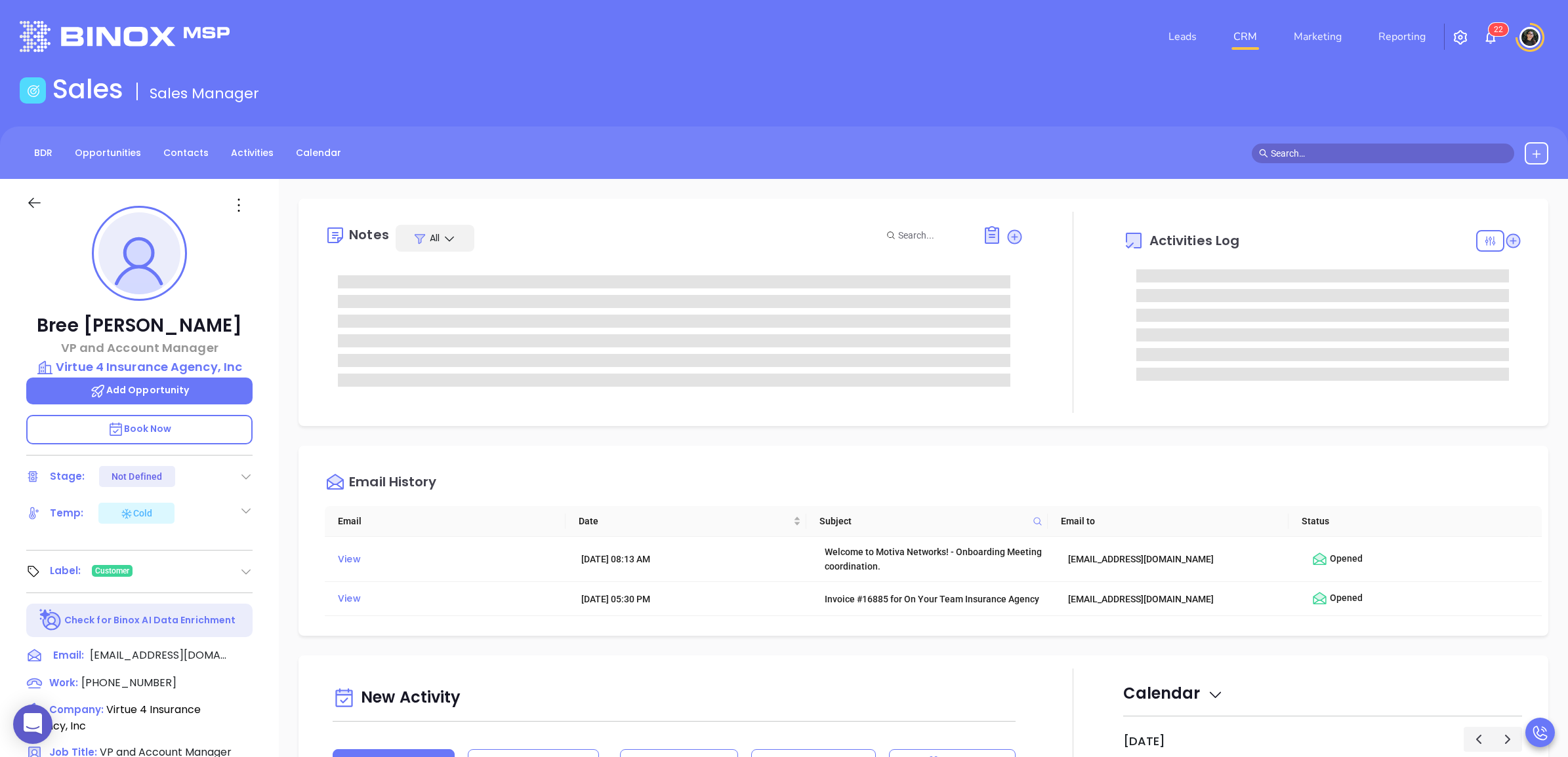
type input "[PERSON_NAME]"
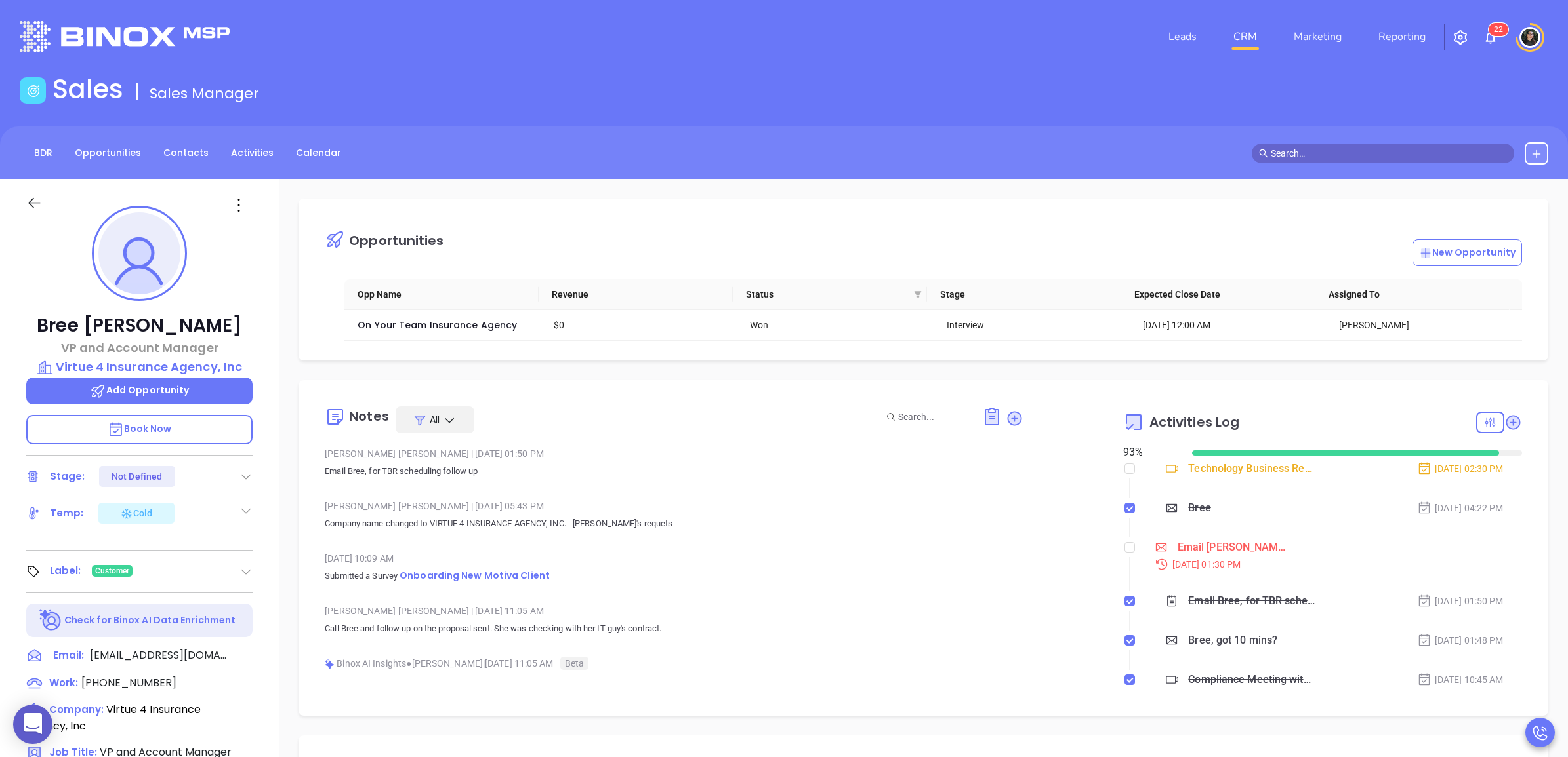
click at [1015, 417] on icon at bounding box center [1015, 419] width 18 height 18
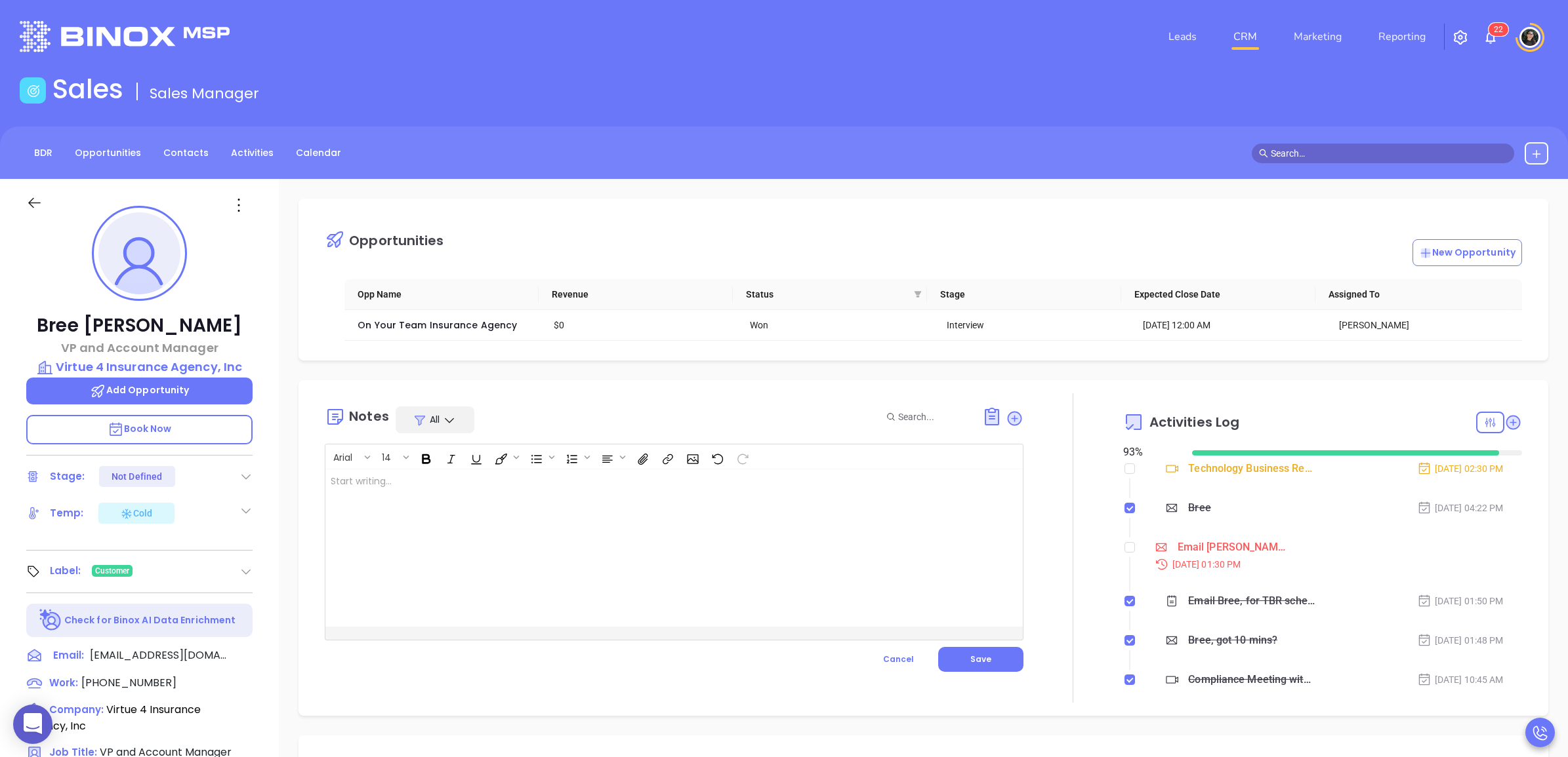
click at [865, 535] on div at bounding box center [649, 548] width 648 height 157
click at [634, 577] on div "﻿ ﻿" at bounding box center [649, 548] width 648 height 157
click at [358, 494] on div "﻿ ﻿" at bounding box center [649, 548] width 648 height 157
click at [408, 476] on p at bounding box center [649, 482] width 638 height 14
click at [978, 665] on span "Save" at bounding box center [981, 659] width 21 height 11
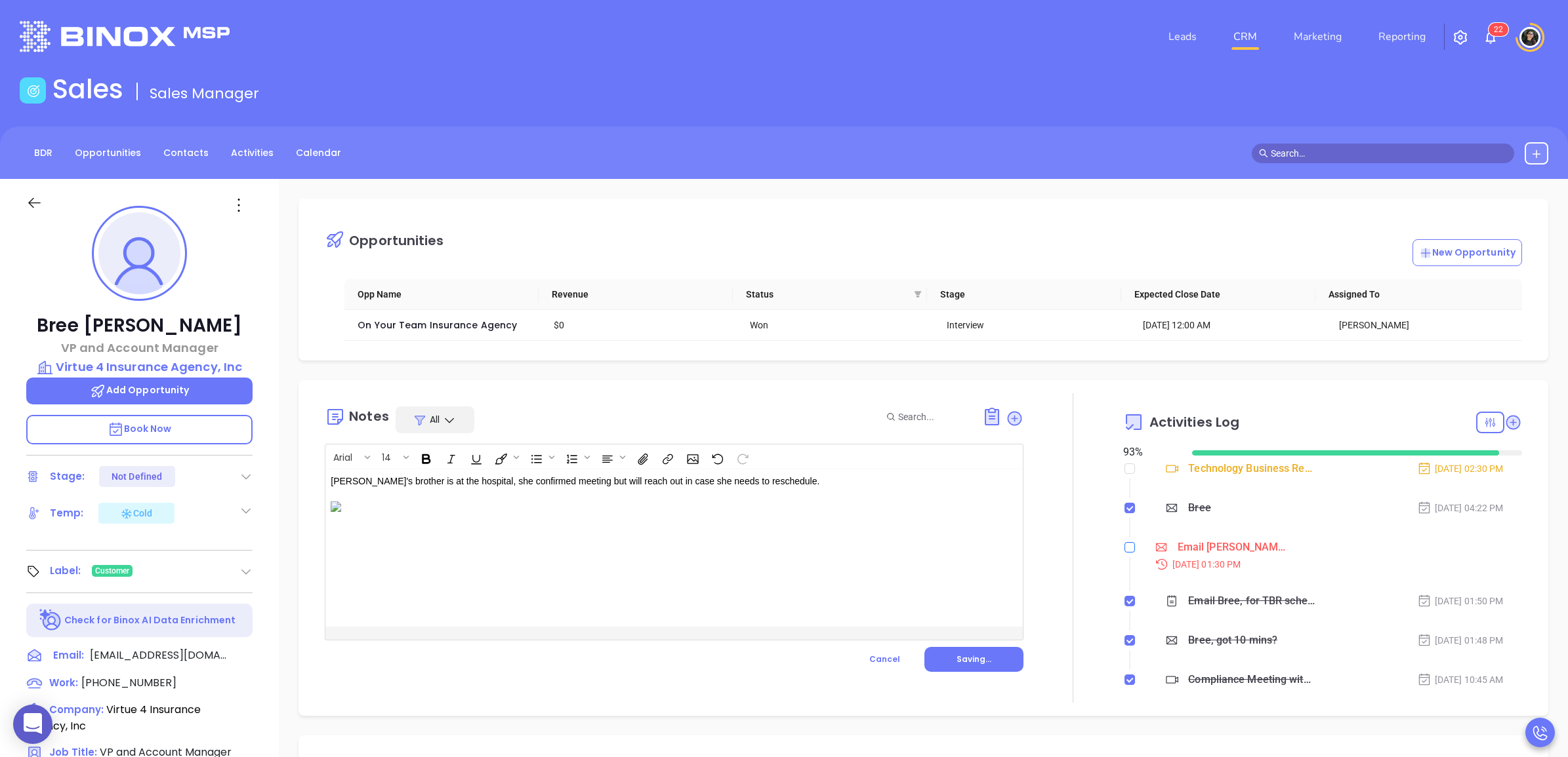
click at [1124, 553] on input "checkbox" at bounding box center [1129, 547] width 10 height 10
checkbox input "true"
